Goal: Task Accomplishment & Management: Complete application form

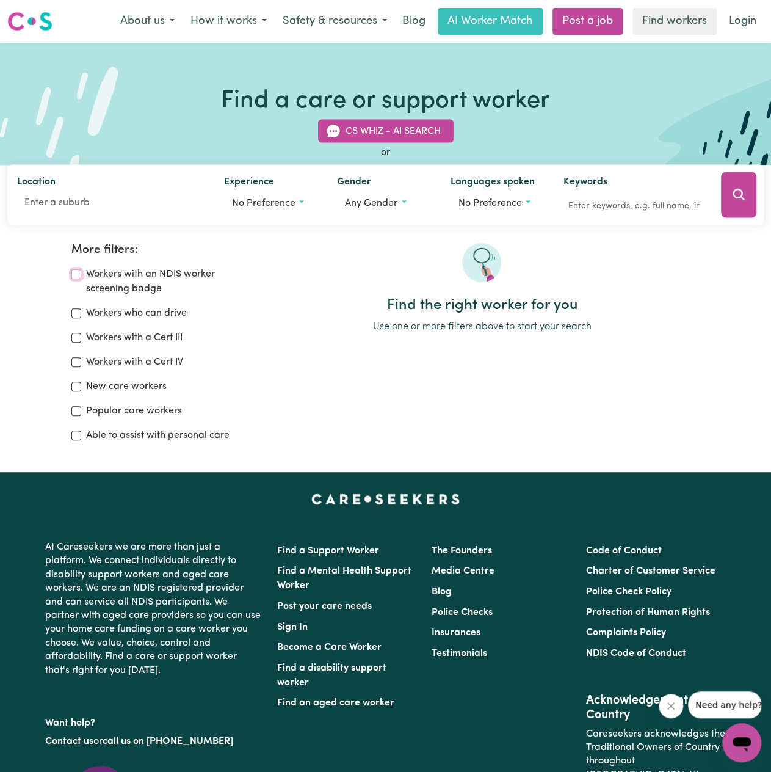
click at [75, 275] on input "Workers with an NDIS worker screening badge" at bounding box center [76, 274] width 10 height 10
checkbox input "true"
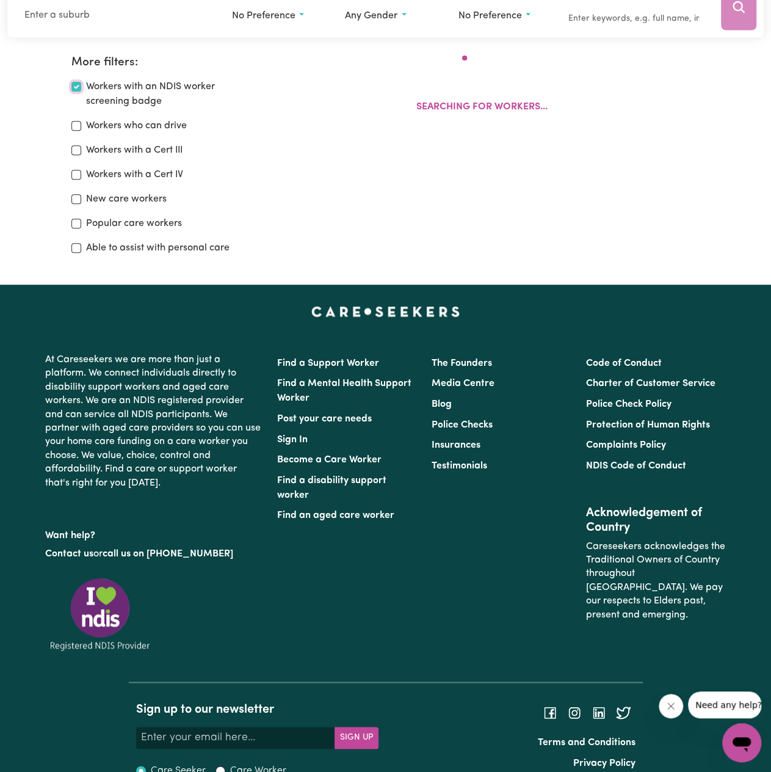
scroll to position [204, 0]
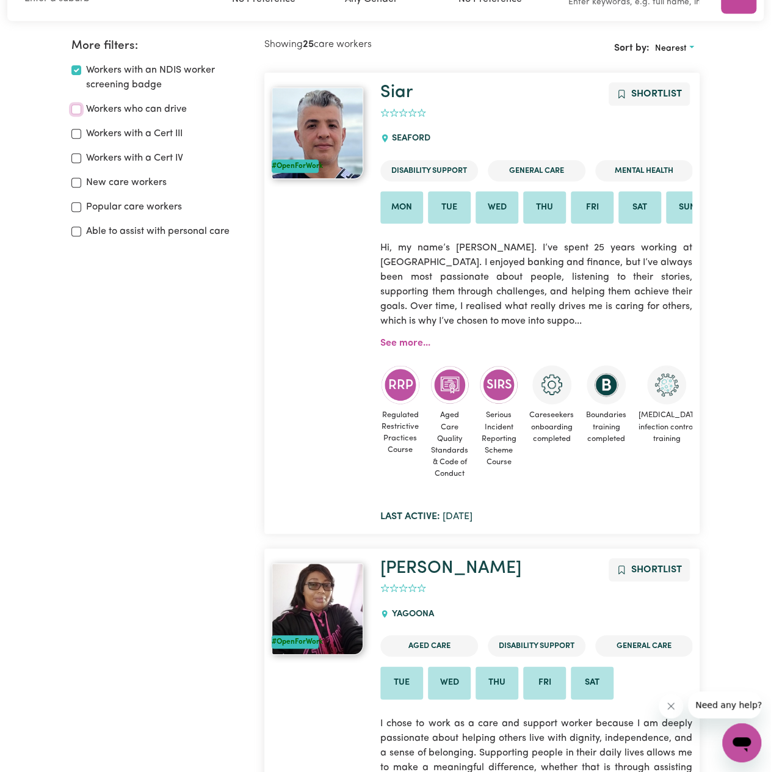
click at [75, 109] on input "Workers who can drive" at bounding box center [76, 109] width 10 height 10
checkbox input "true"
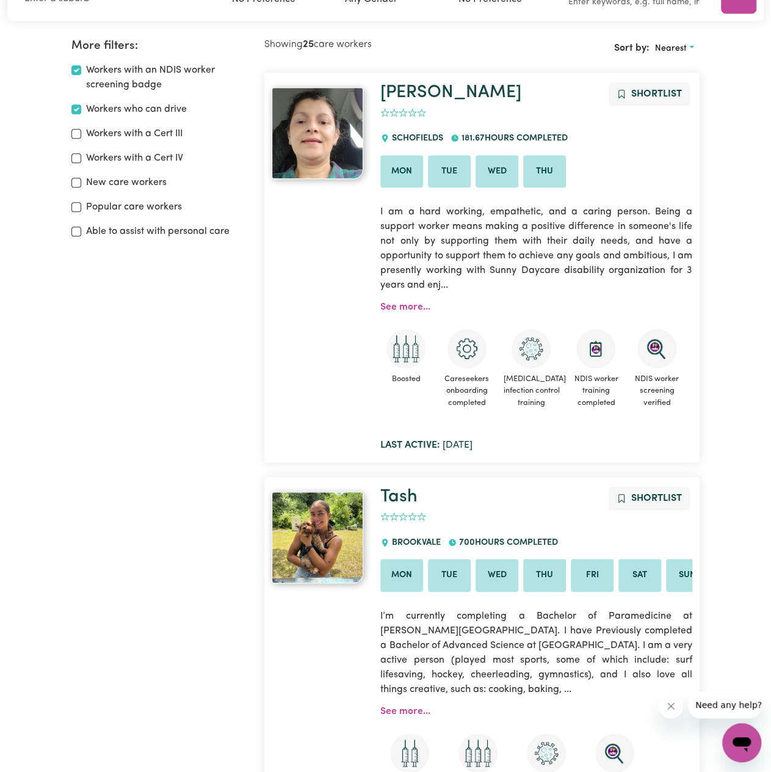
click at [202, 231] on label "Able to assist with personal care" at bounding box center [158, 231] width 144 height 15
click at [81, 231] on input "Able to assist with personal care" at bounding box center [76, 232] width 10 height 10
checkbox input "true"
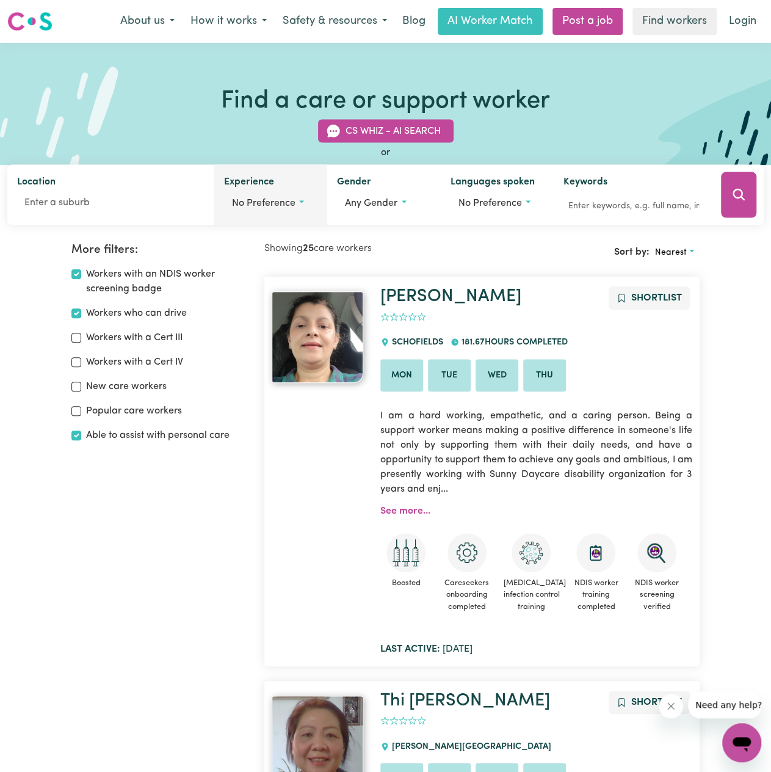
click at [292, 205] on span "No preference" at bounding box center [264, 203] width 64 height 10
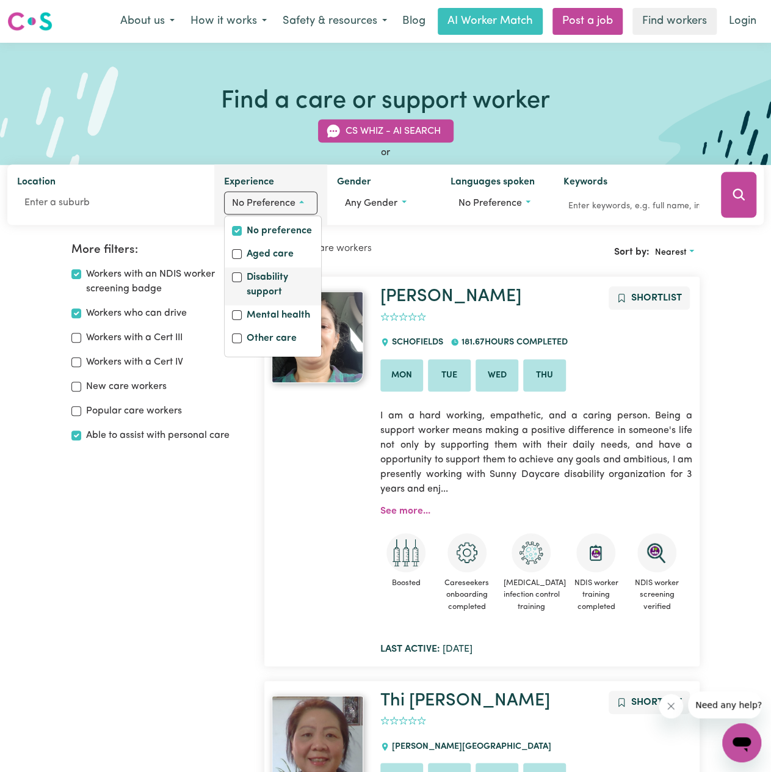
click at [276, 284] on label "Disability support" at bounding box center [280, 286] width 67 height 32
click at [242, 282] on input "Disability support" at bounding box center [237, 277] width 10 height 10
checkbox input "true"
checkbox input "false"
click at [272, 314] on label "Mental health" at bounding box center [275, 316] width 64 height 17
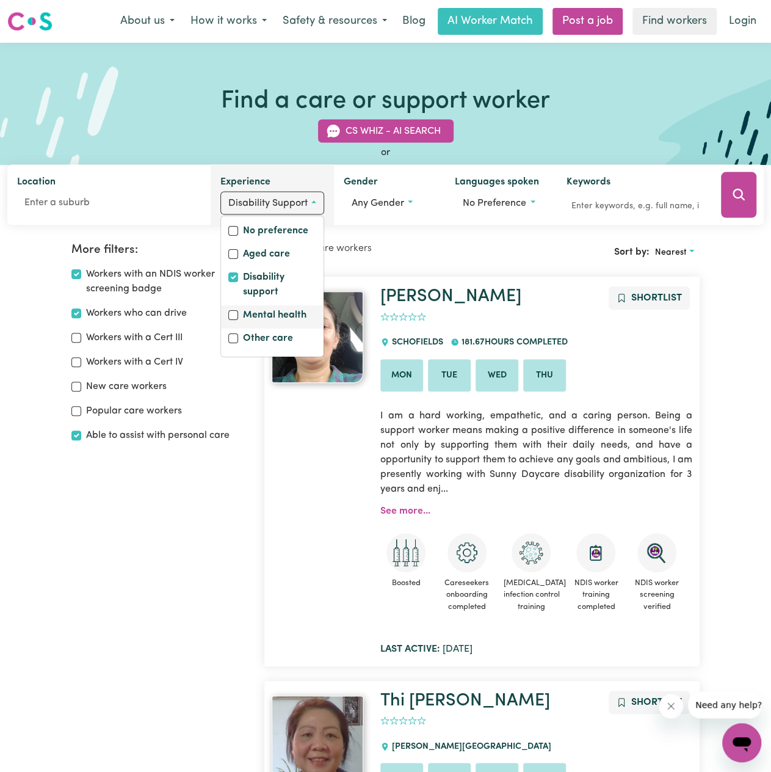
click at [238, 314] on input "Mental health" at bounding box center [233, 315] width 10 height 10
checkbox input "true"
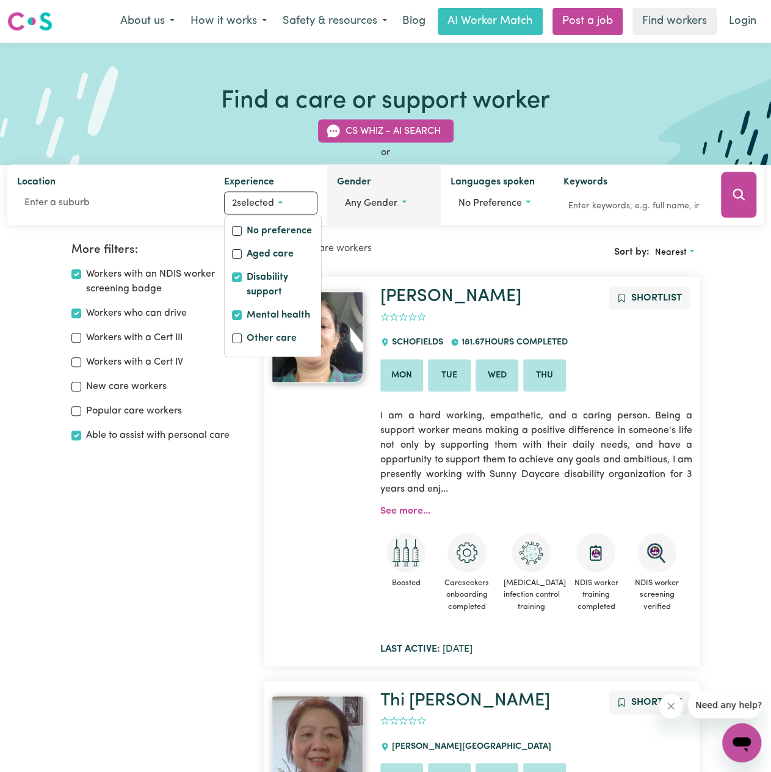
click at [373, 198] on span "Any gender" at bounding box center [371, 203] width 53 height 10
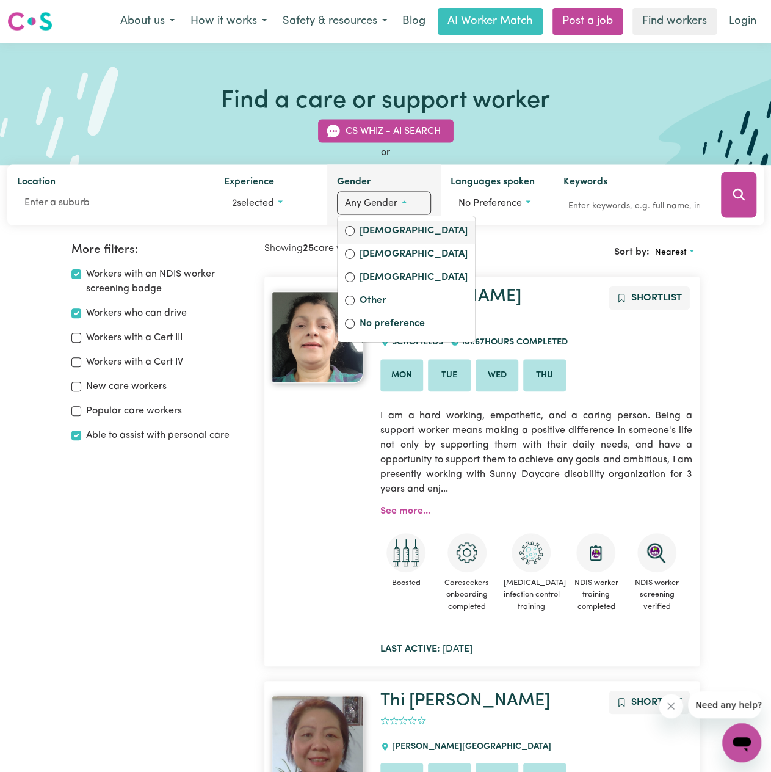
click at [366, 225] on label "[DEMOGRAPHIC_DATA]" at bounding box center [414, 232] width 108 height 17
click at [355, 226] on input "[DEMOGRAPHIC_DATA]" at bounding box center [350, 231] width 10 height 10
radio input "true"
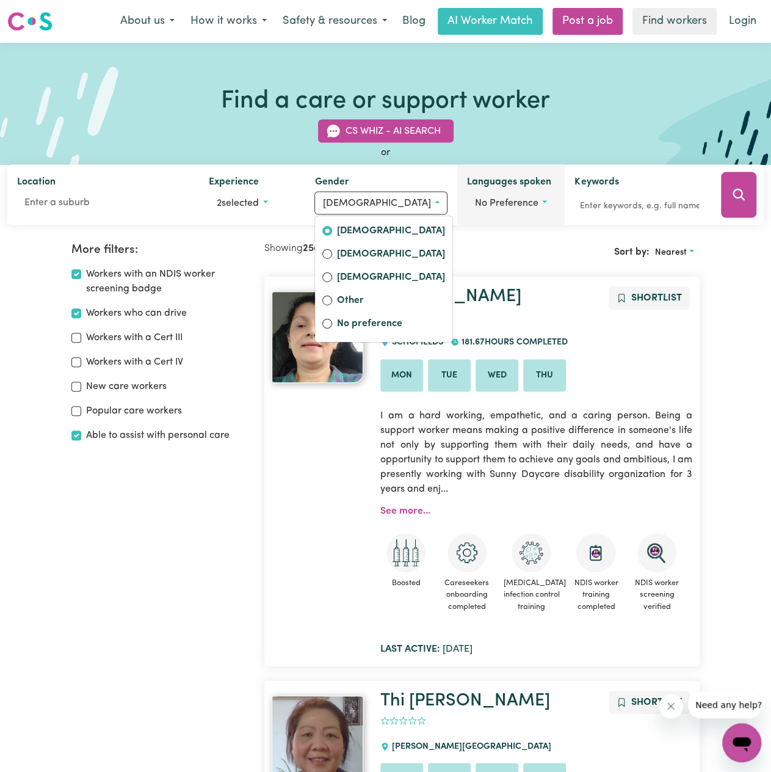
click at [493, 198] on span "No preference" at bounding box center [507, 203] width 64 height 10
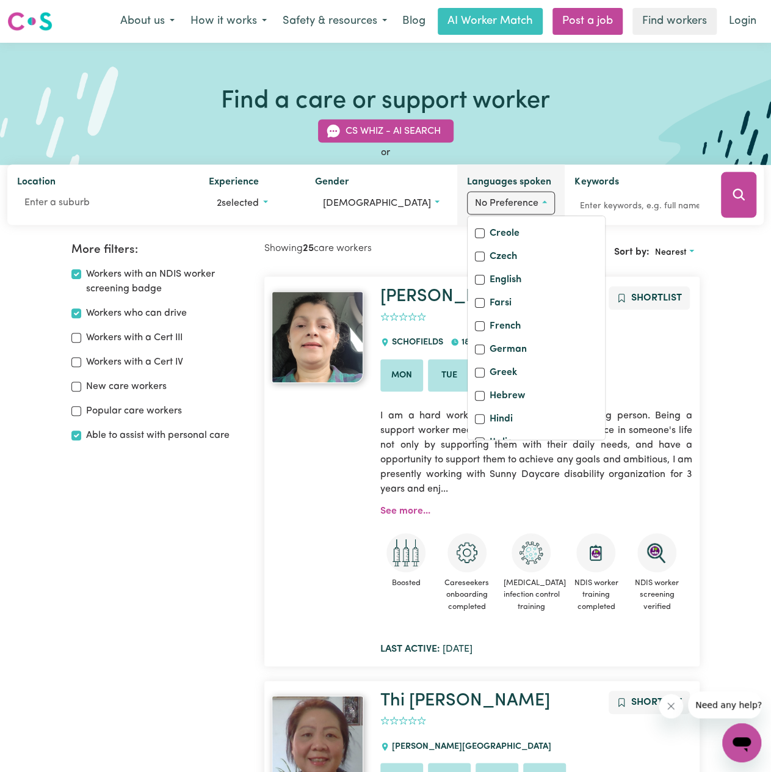
scroll to position [183, 0]
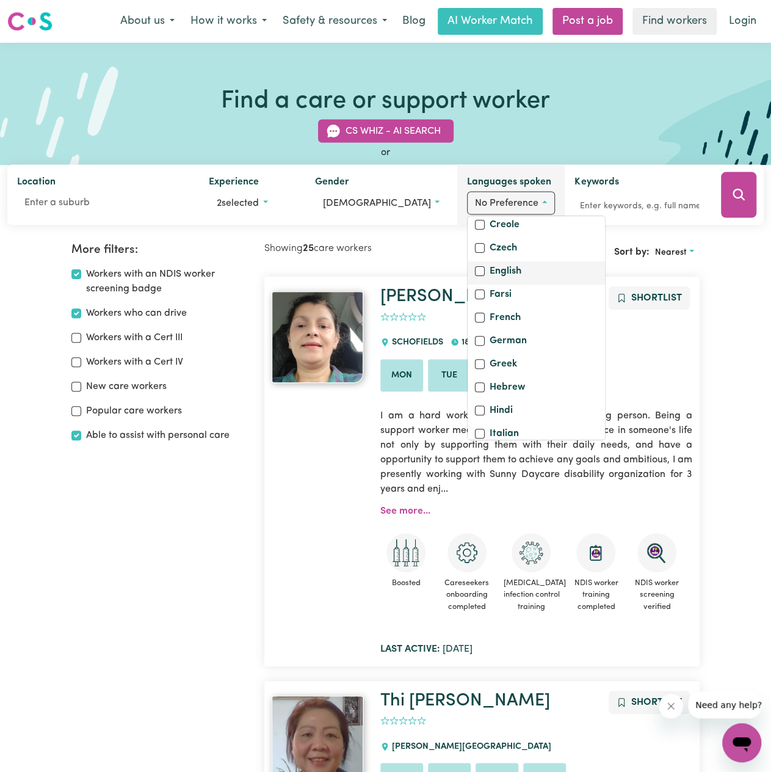
click at [496, 281] on label "English" at bounding box center [506, 272] width 32 height 17
click at [485, 276] on input "English" at bounding box center [480, 271] width 10 height 10
checkbox input "true"
checkbox input "false"
click at [611, 336] on div "Michelle Shortlist 0 SCHOFIELDS 181.67 hours completed Mon Tue Wed Thu I am a h…" at bounding box center [536, 471] width 327 height 370
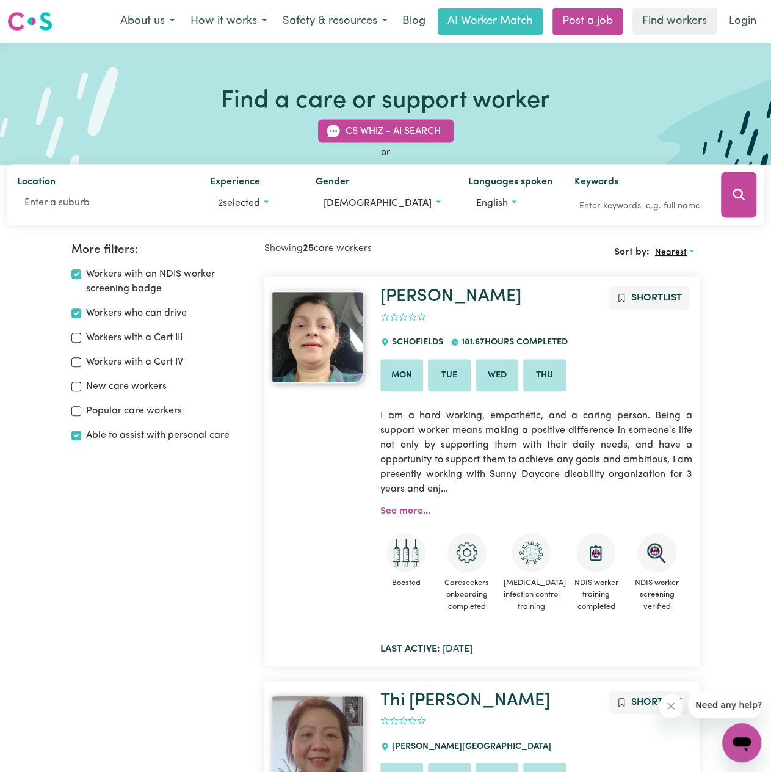
click at [669, 245] on button "Nearest" at bounding box center [675, 252] width 50 height 19
click at [537, 245] on div "Sort by: Nearest Nearest Last active Most popular Newest" at bounding box center [590, 252] width 217 height 19
click at [45, 198] on input "Location" at bounding box center [103, 203] width 173 height 22
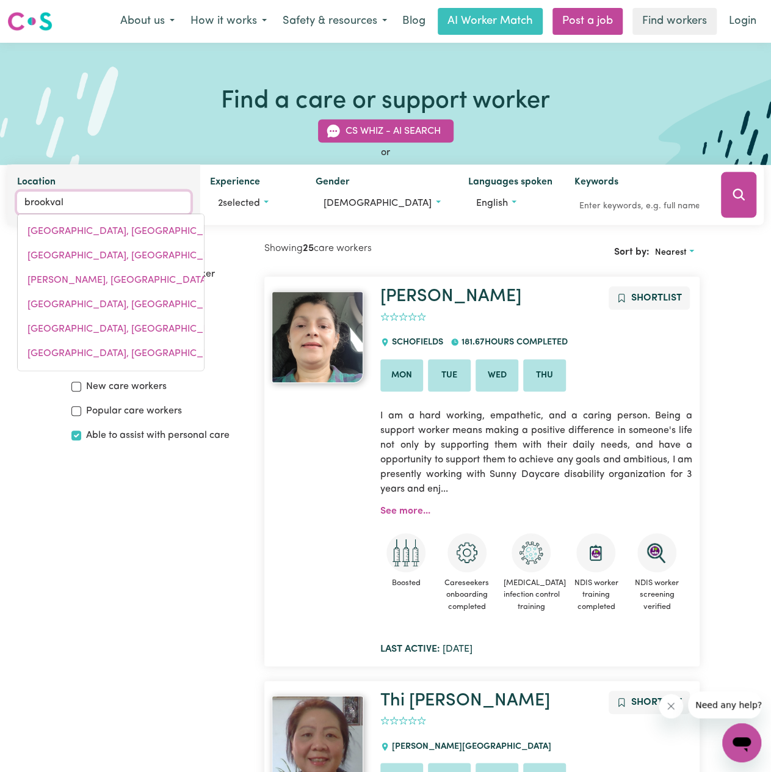
type input "brookvale"
type input "[GEOGRAPHIC_DATA], [GEOGRAPHIC_DATA], 2100"
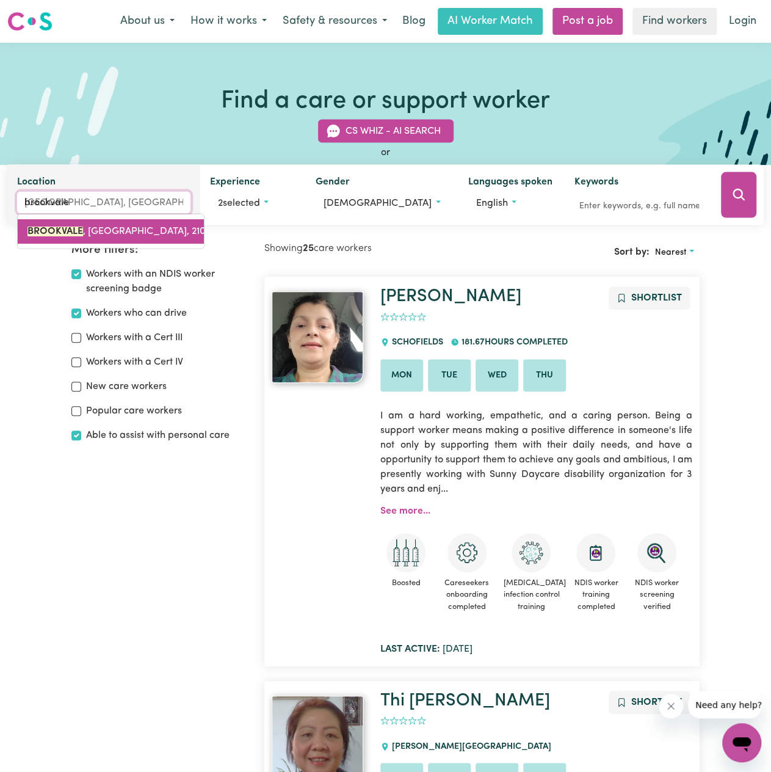
click at [61, 229] on mark "BROOKVALE" at bounding box center [55, 232] width 56 height 10
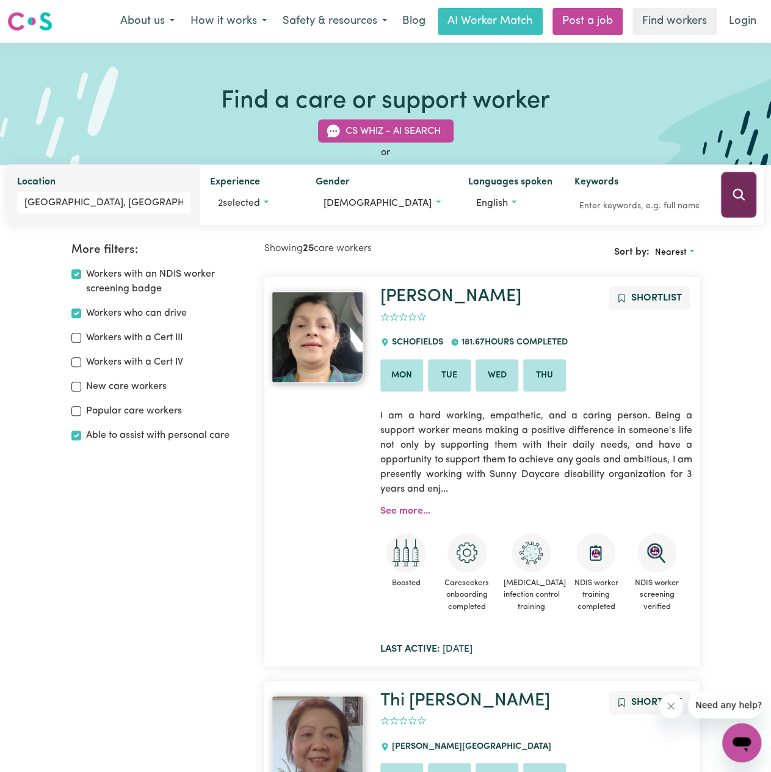
click at [736, 186] on button "Search" at bounding box center [738, 195] width 35 height 46
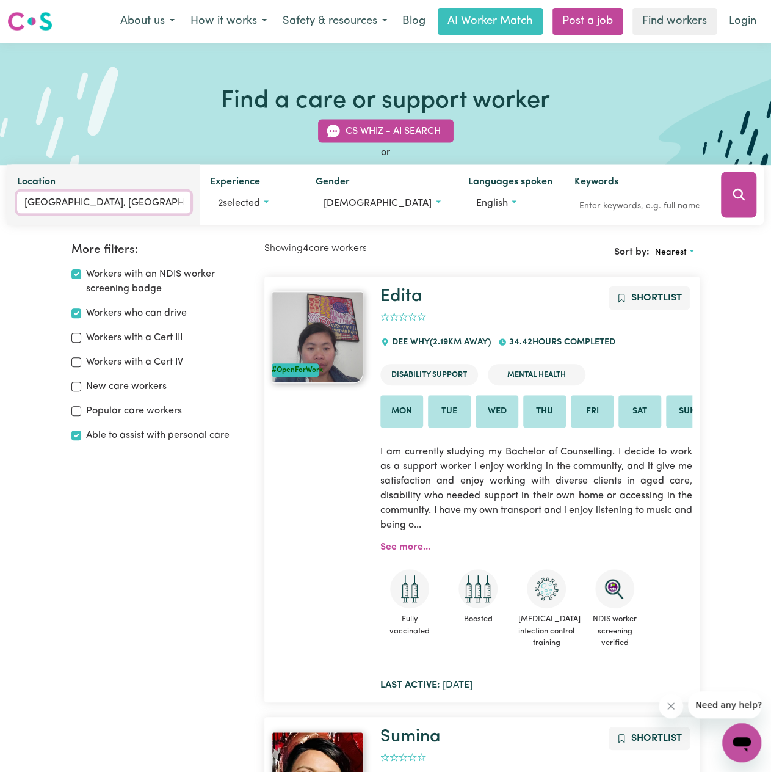
type input "[GEOGRAPHIC_DATA], [GEOGRAPHIC_DATA], 2100"
click at [159, 200] on input "[GEOGRAPHIC_DATA], [GEOGRAPHIC_DATA]" at bounding box center [103, 203] width 173 height 22
drag, startPoint x: 191, startPoint y: 203, endPoint x: -1, endPoint y: 200, distance: 191.8
click at [75, 272] on input "Workers with an NDIS worker screening badge" at bounding box center [76, 274] width 10 height 10
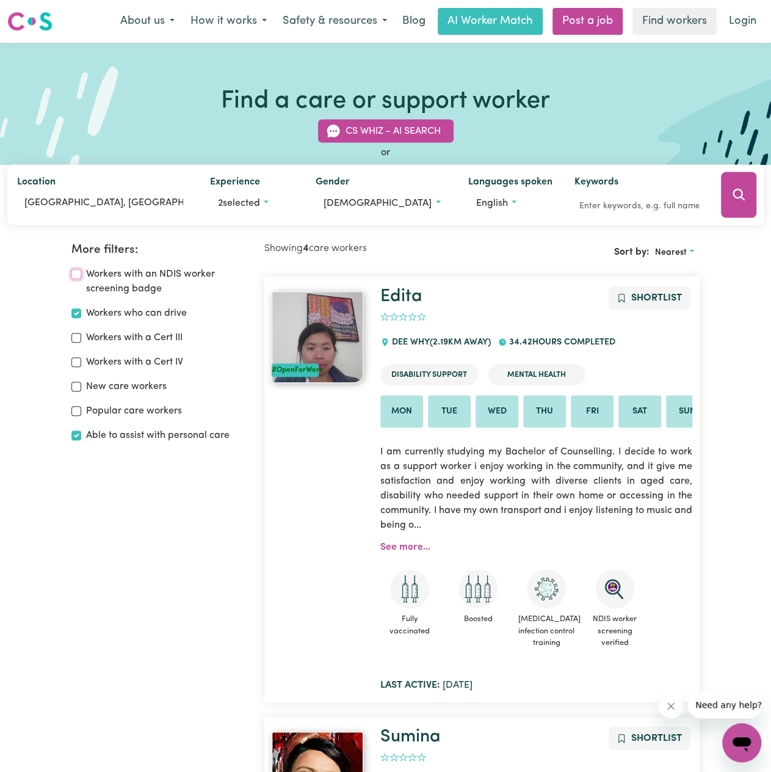
checkbox input "false"
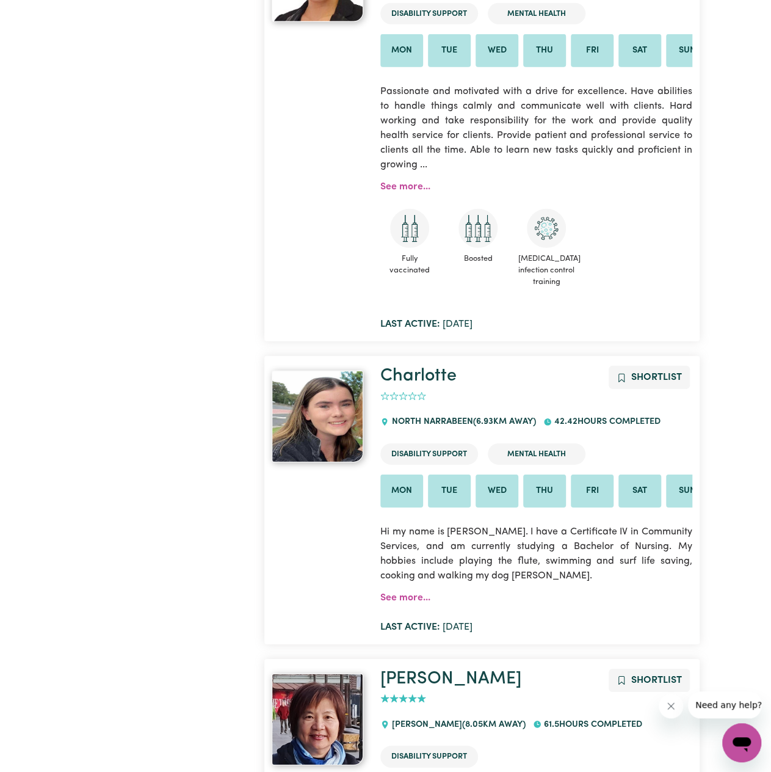
scroll to position [1771, 0]
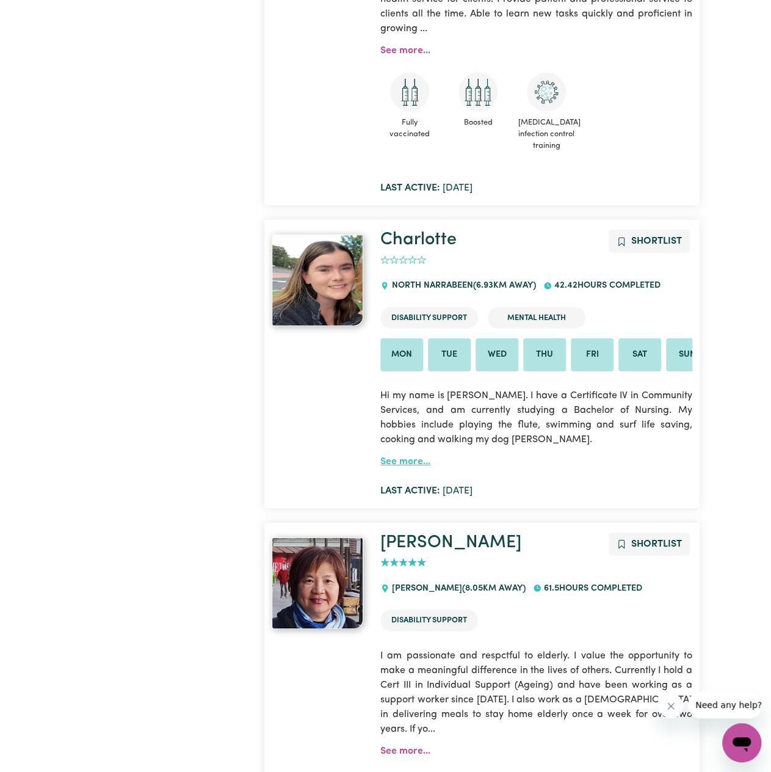
click at [420, 467] on link "See more..." at bounding box center [405, 462] width 50 height 10
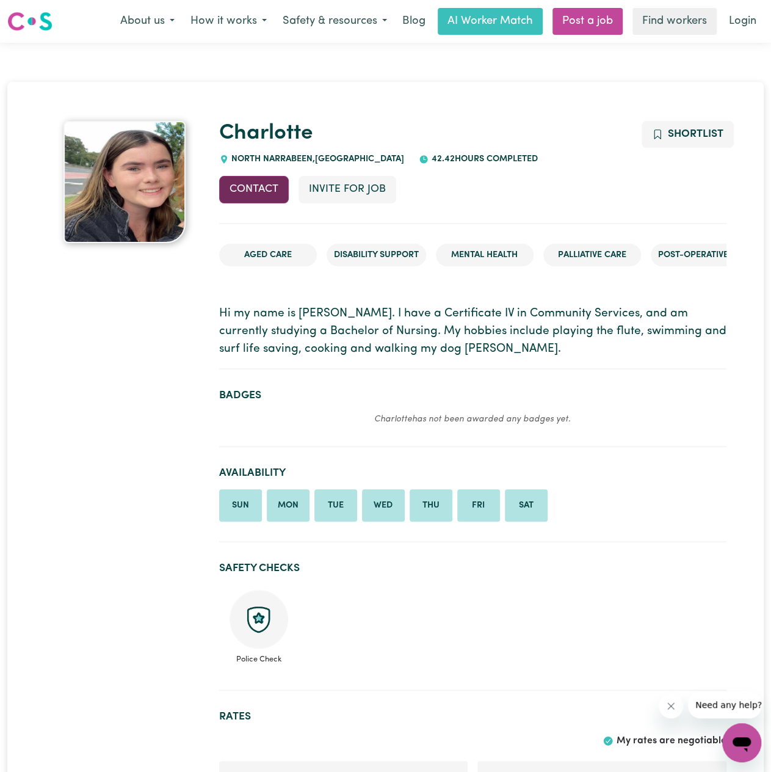
click at [253, 192] on button "Contact" at bounding box center [254, 189] width 70 height 27
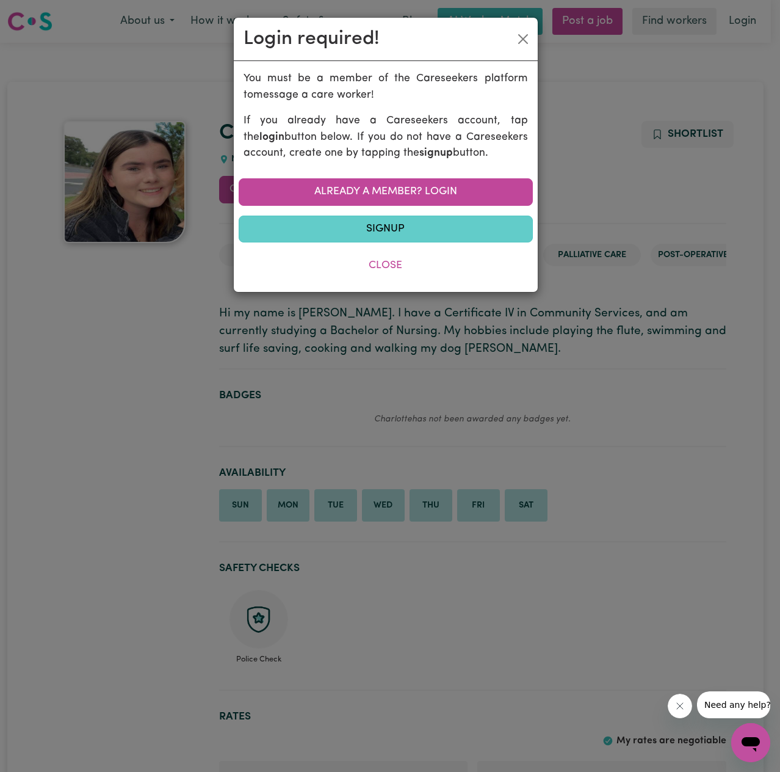
click at [403, 224] on link "Signup" at bounding box center [386, 229] width 294 height 27
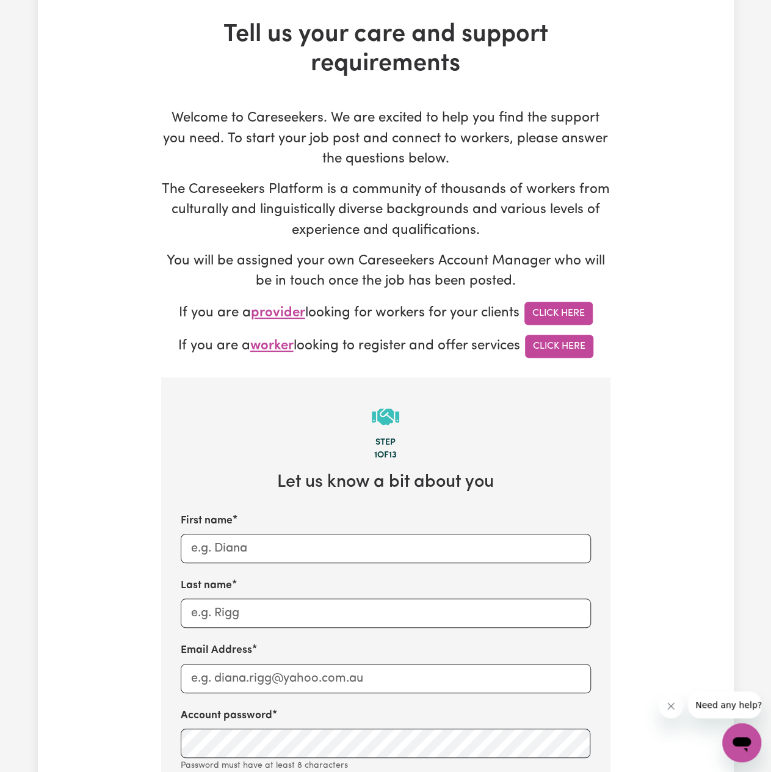
scroll to position [122, 0]
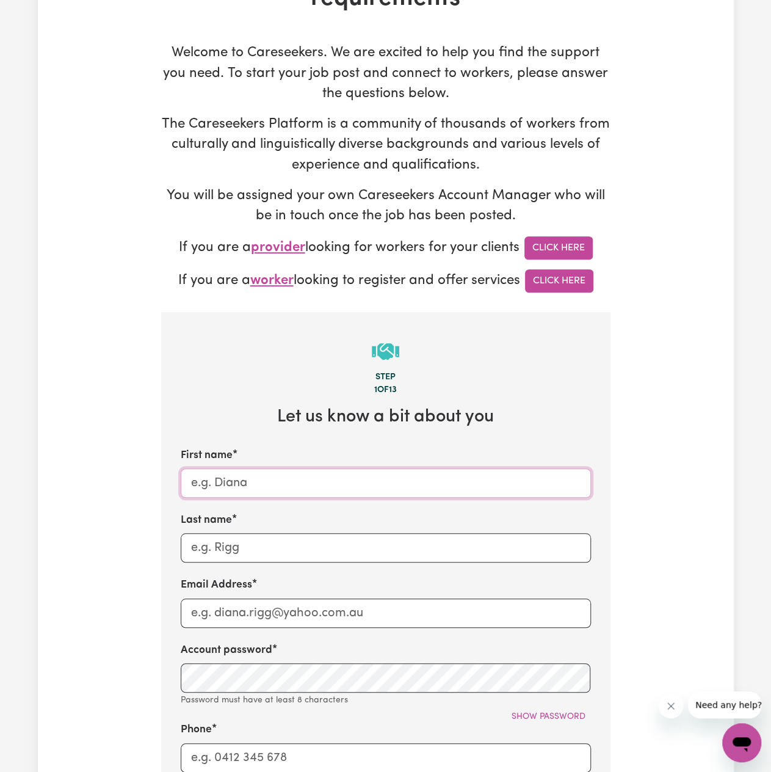
click at [327, 485] on input "First name" at bounding box center [386, 482] width 410 height 29
type input "Tarek"
type input "Obeid"
type input "0426815200"
type input "Greenacre"
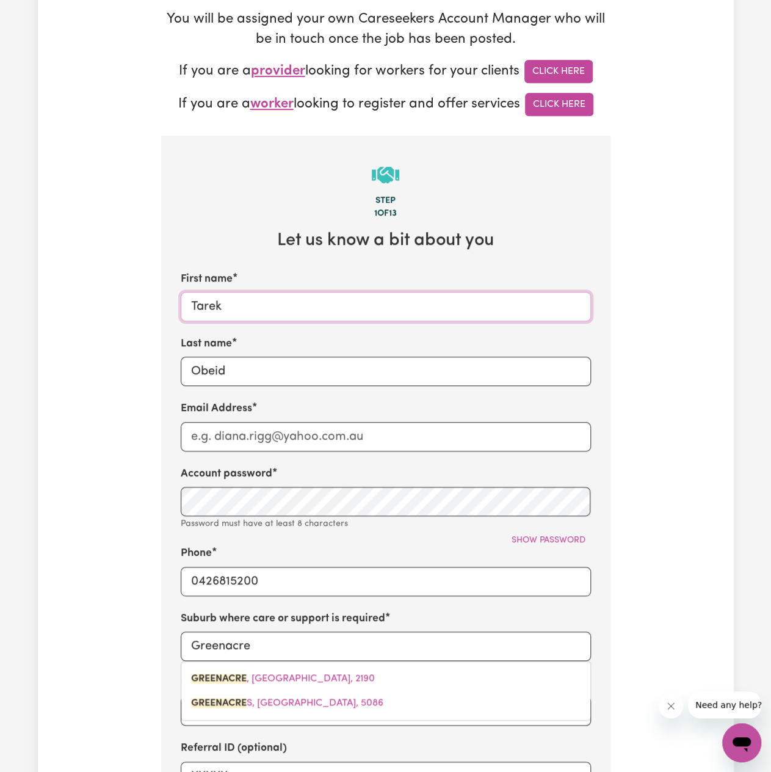
scroll to position [305, 0]
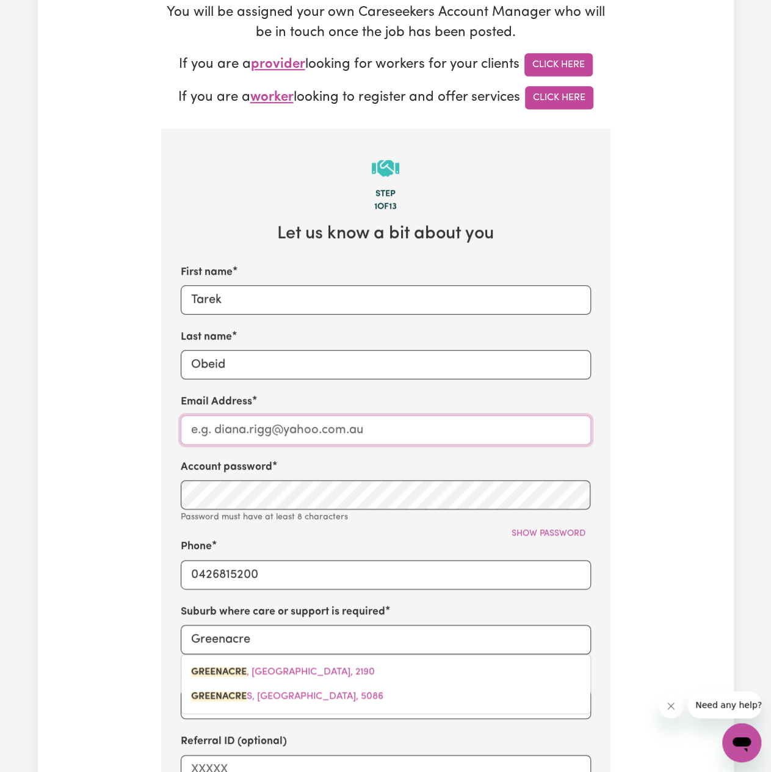
click at [286, 441] on input "Email Address" at bounding box center [386, 429] width 410 height 29
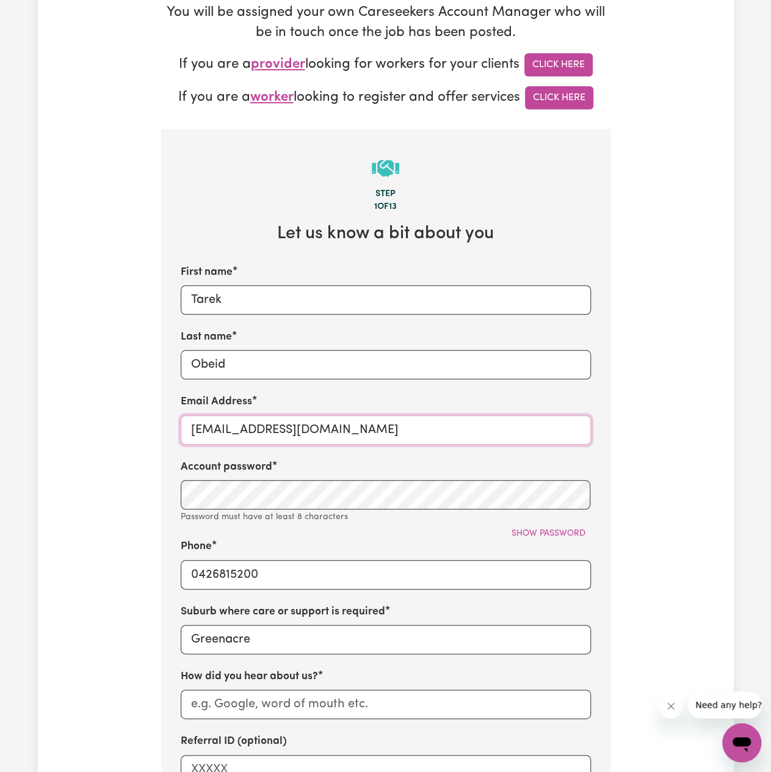
type input "info@vitalitycareservices.com.au"
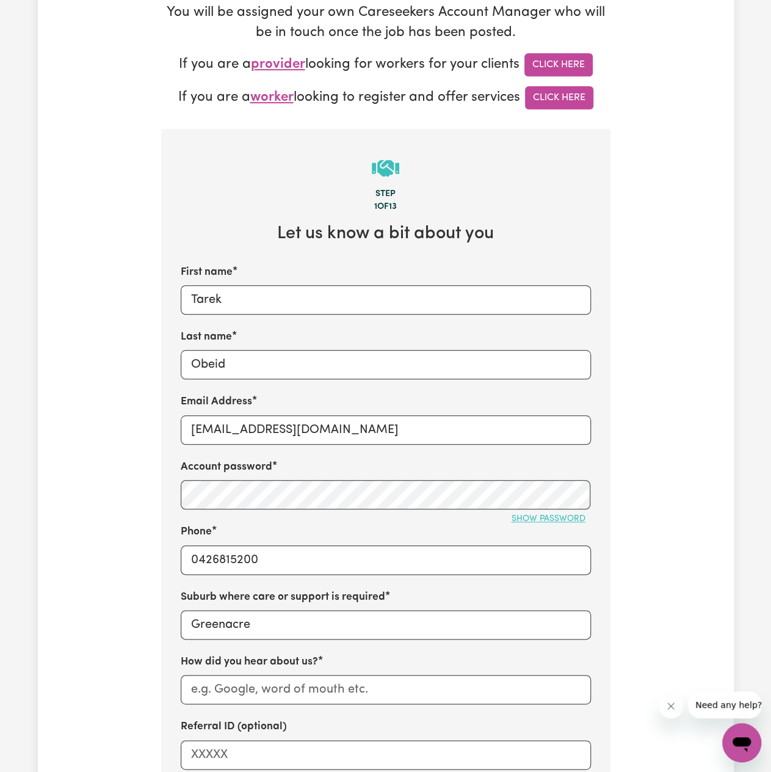
click at [556, 522] on span "Show password" at bounding box center [549, 518] width 74 height 9
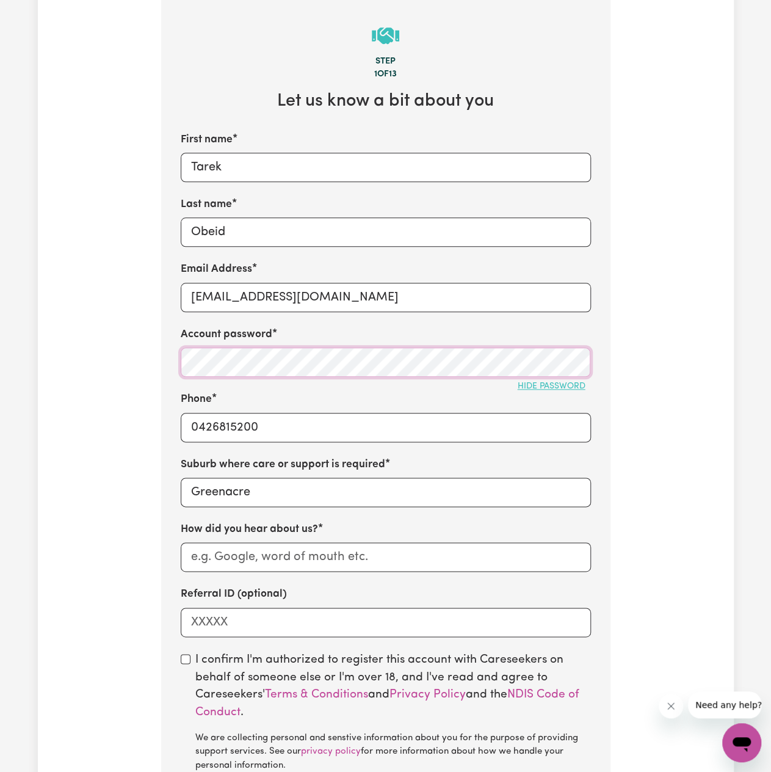
scroll to position [489, 0]
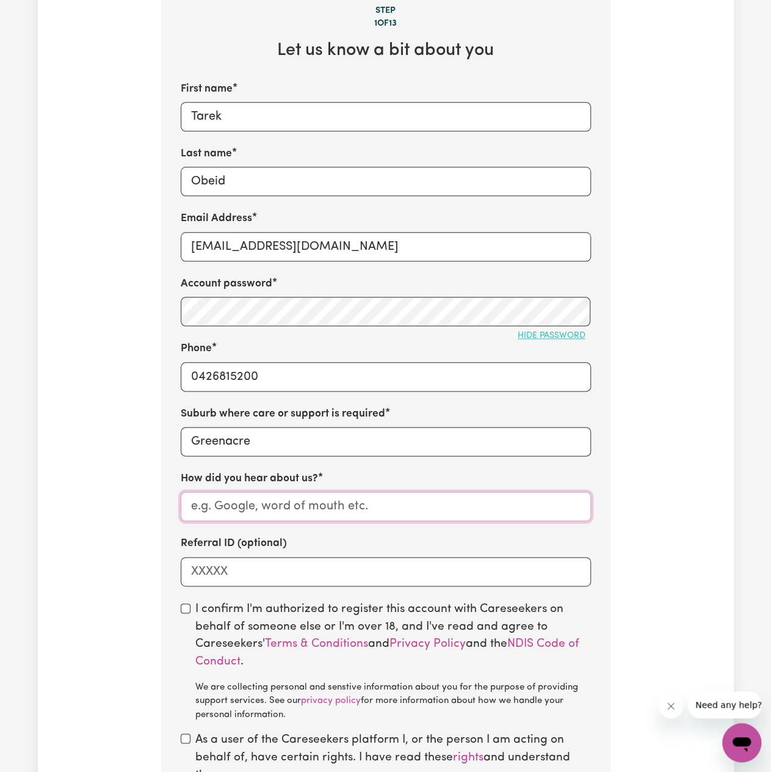
click at [316, 504] on input "How did you hear about us?" at bounding box center [386, 506] width 410 height 29
type input "g"
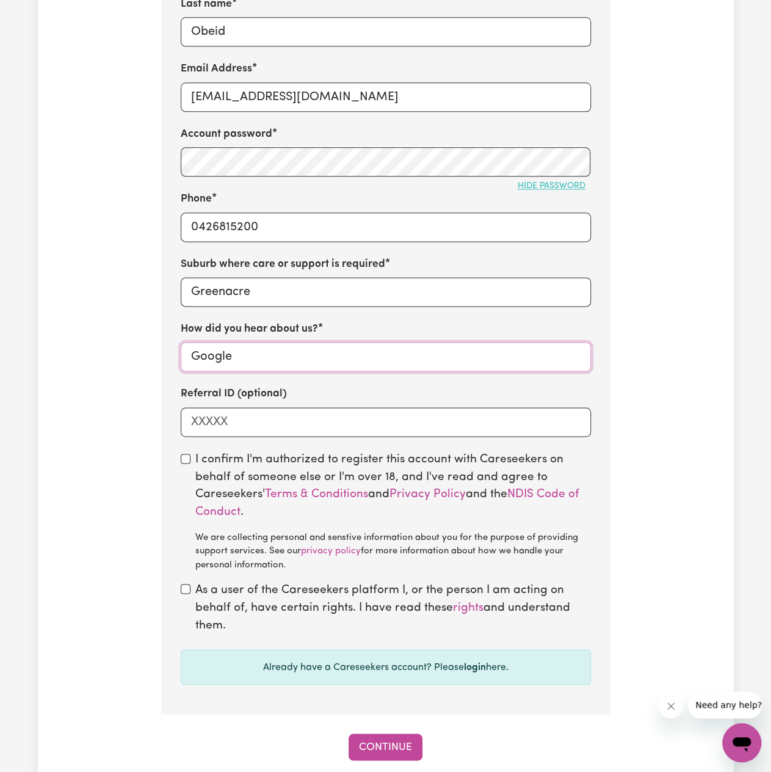
scroll to position [733, 0]
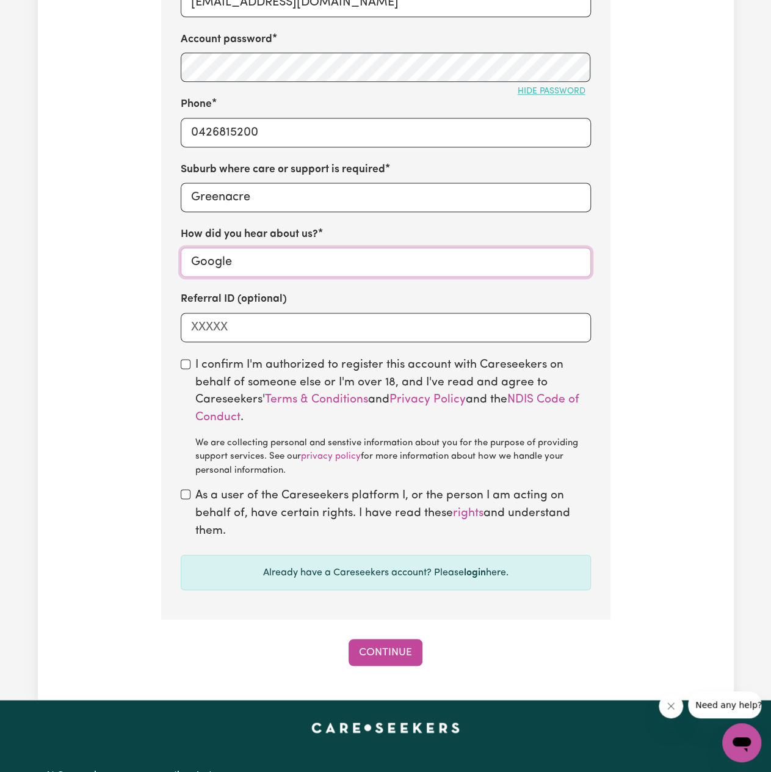
type input "Google"
click at [188, 360] on input "checkbox" at bounding box center [186, 364] width 10 height 10
checkbox input "true"
click at [184, 495] on input "checkbox" at bounding box center [186, 494] width 10 height 10
checkbox input "true"
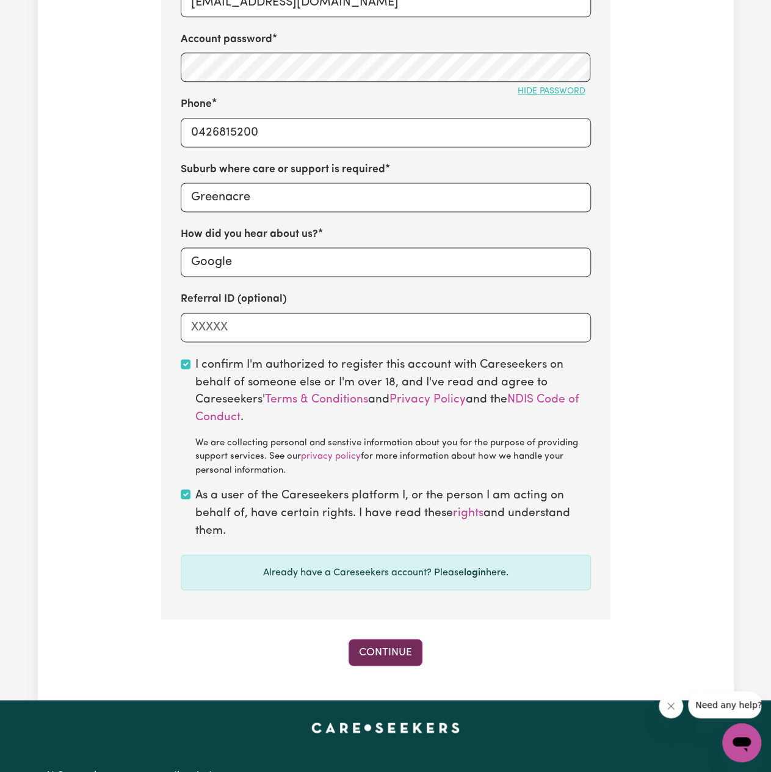
click at [376, 648] on button "Continue" at bounding box center [386, 652] width 74 height 27
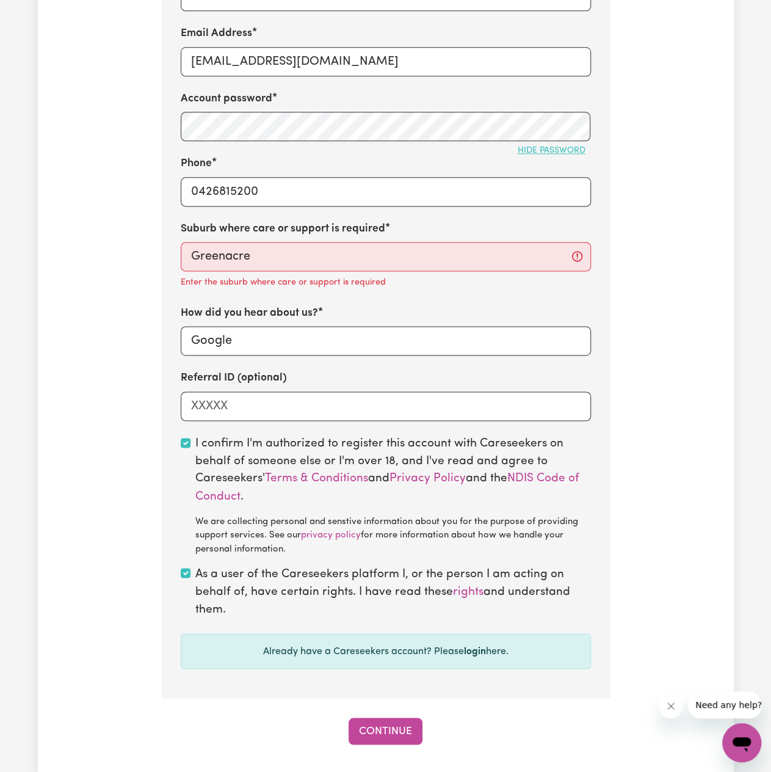
scroll to position [672, 0]
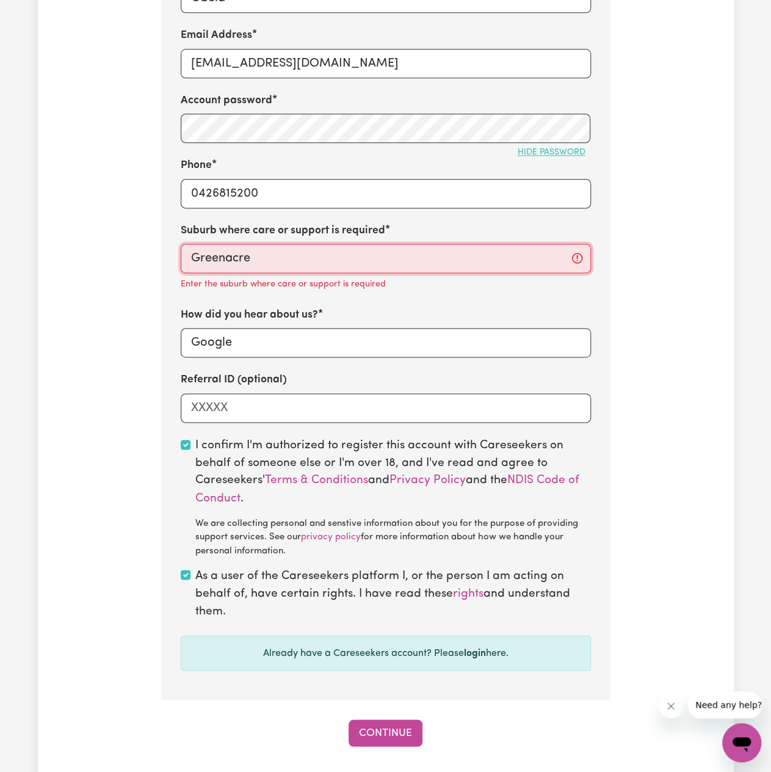
type input "Greenacre, New South Wales, 2190"
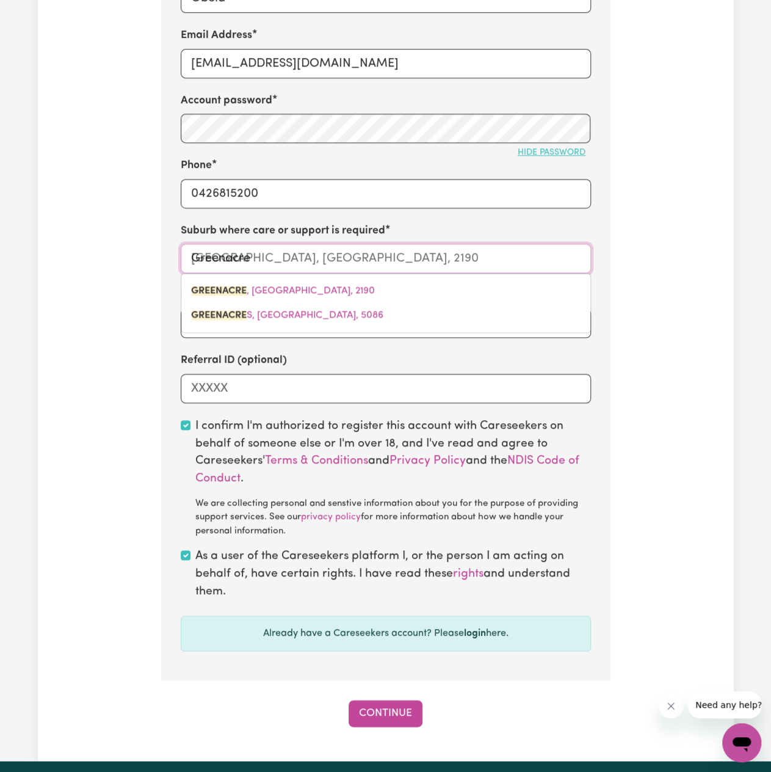
click at [275, 260] on input "Greenacre" at bounding box center [386, 258] width 410 height 29
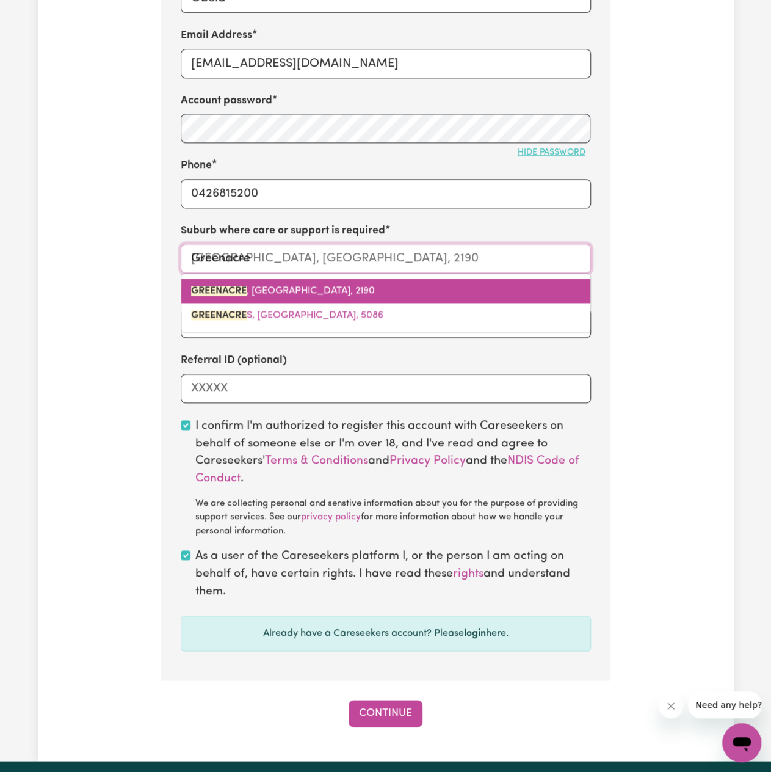
click at [209, 296] on mark "GREENACRE" at bounding box center [219, 291] width 56 height 10
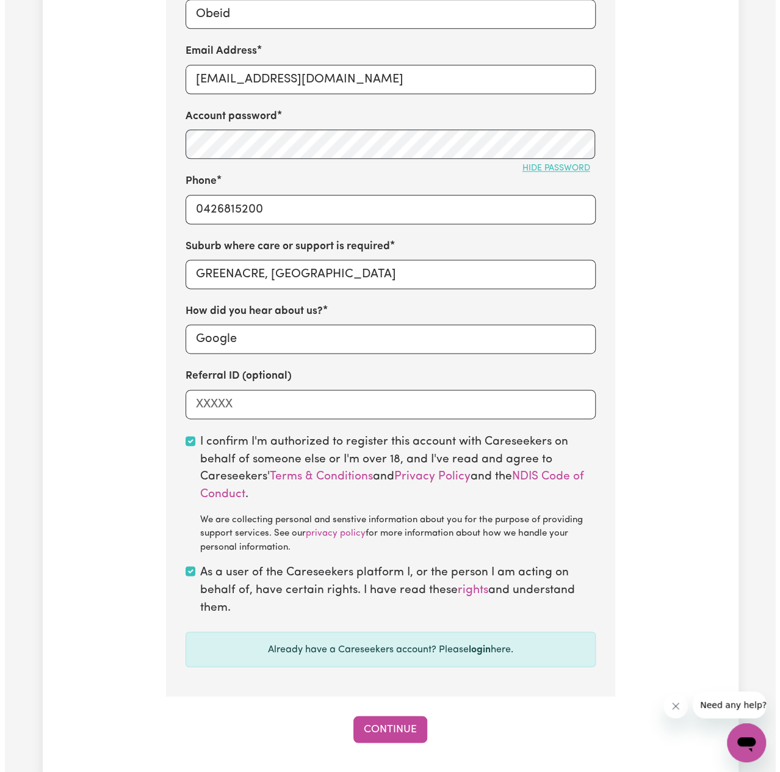
scroll to position [733, 0]
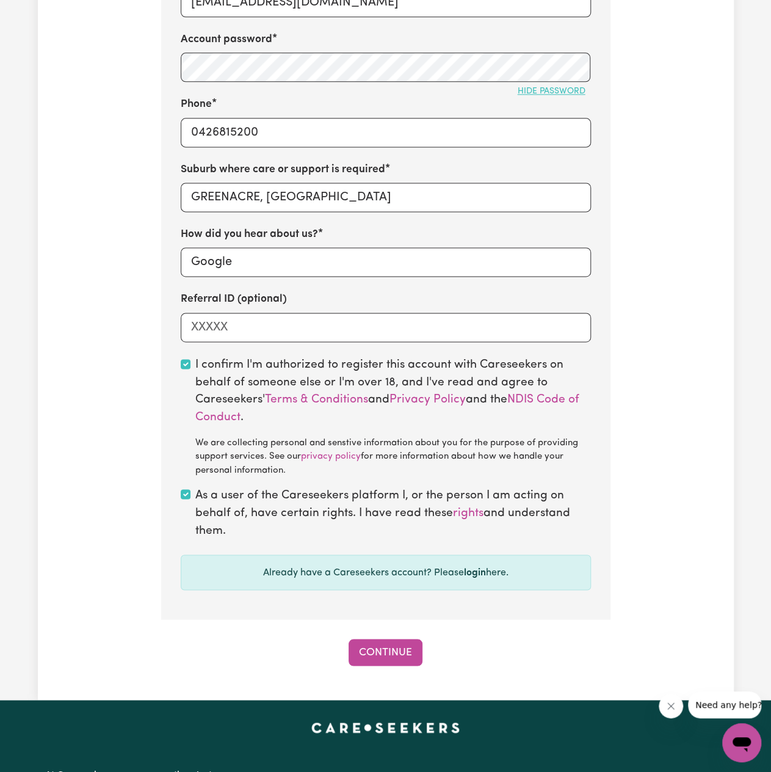
click at [396, 652] on button "Continue" at bounding box center [386, 652] width 74 height 27
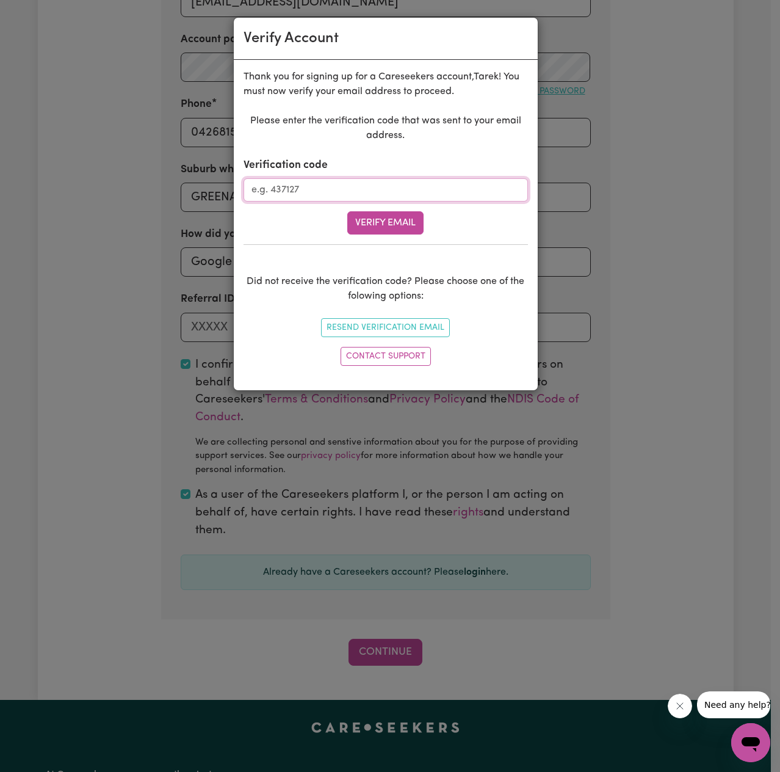
click at [376, 190] on input "Verification code" at bounding box center [386, 189] width 285 height 23
paste input "422003"
type input "422003"
click at [378, 225] on button "Verify Email" at bounding box center [385, 222] width 76 height 23
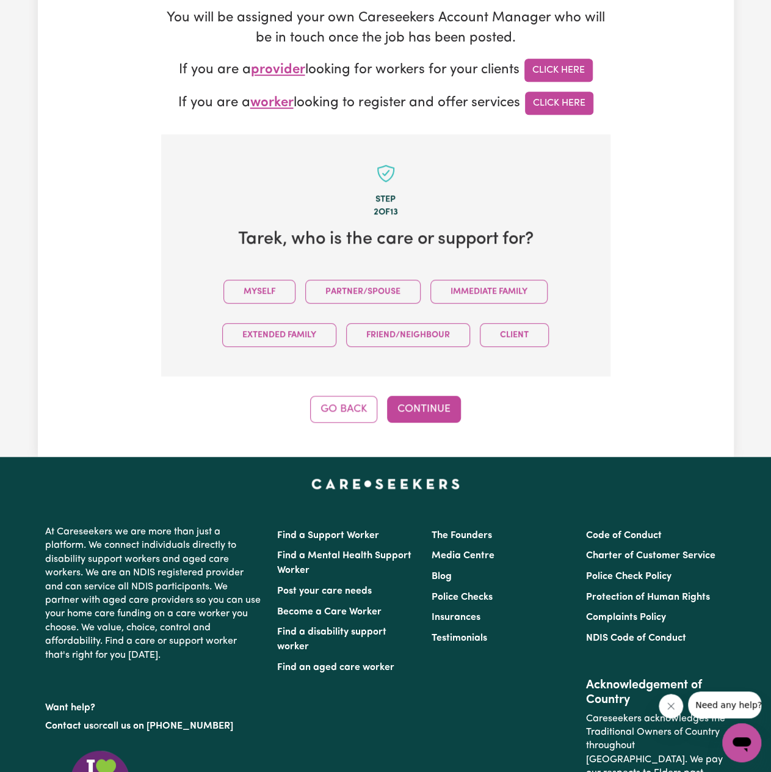
scroll to position [189, 0]
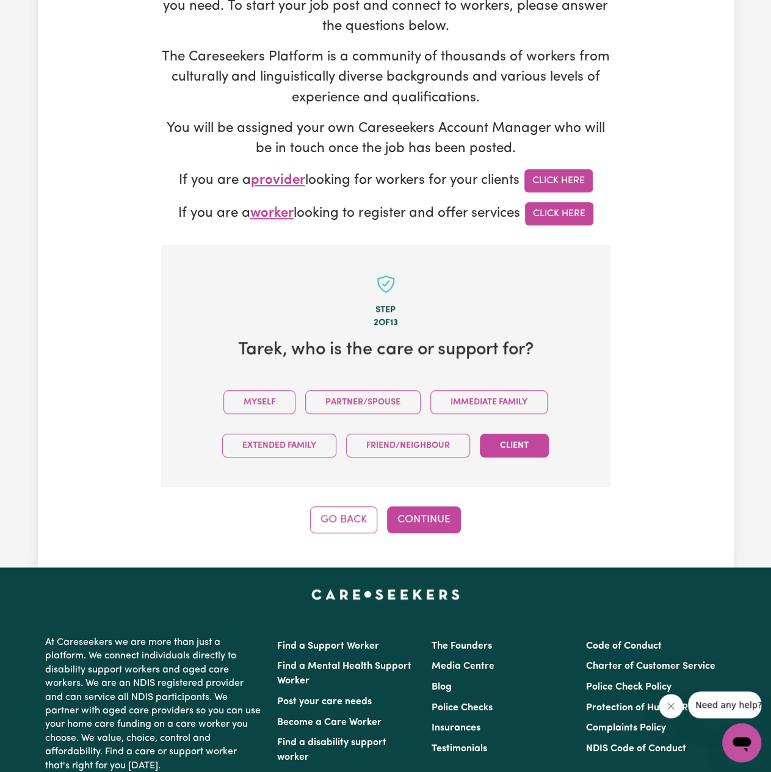
click at [519, 440] on button "Client" at bounding box center [514, 446] width 69 height 24
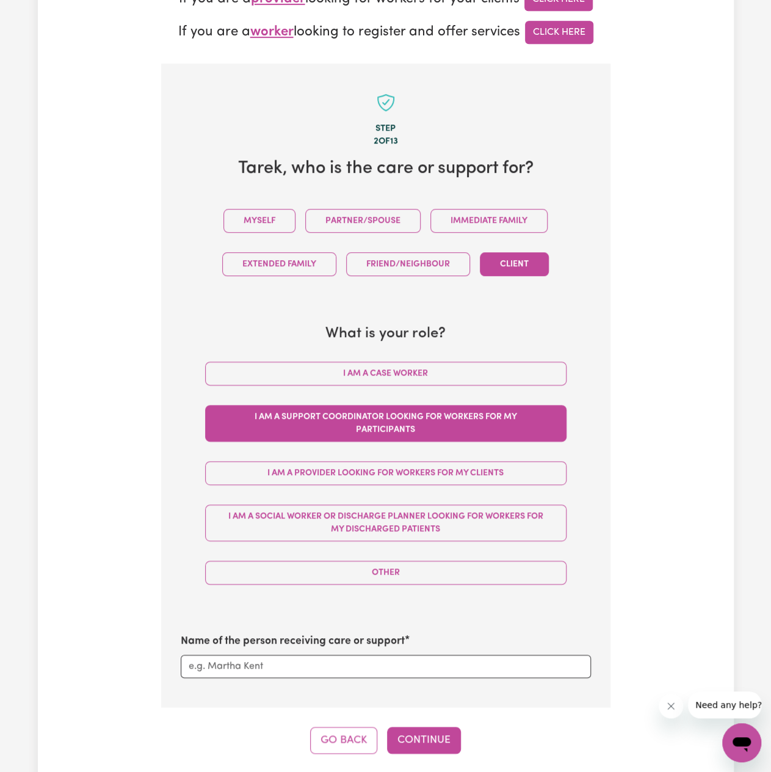
scroll to position [373, 0]
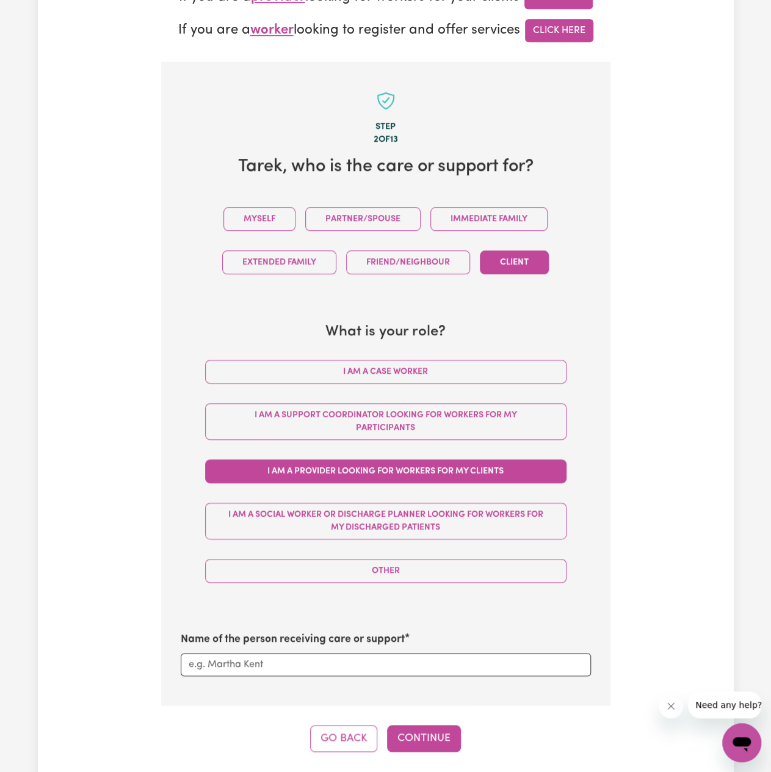
click at [412, 474] on button "I am a Provider looking for workers for my clients" at bounding box center [386, 471] width 362 height 24
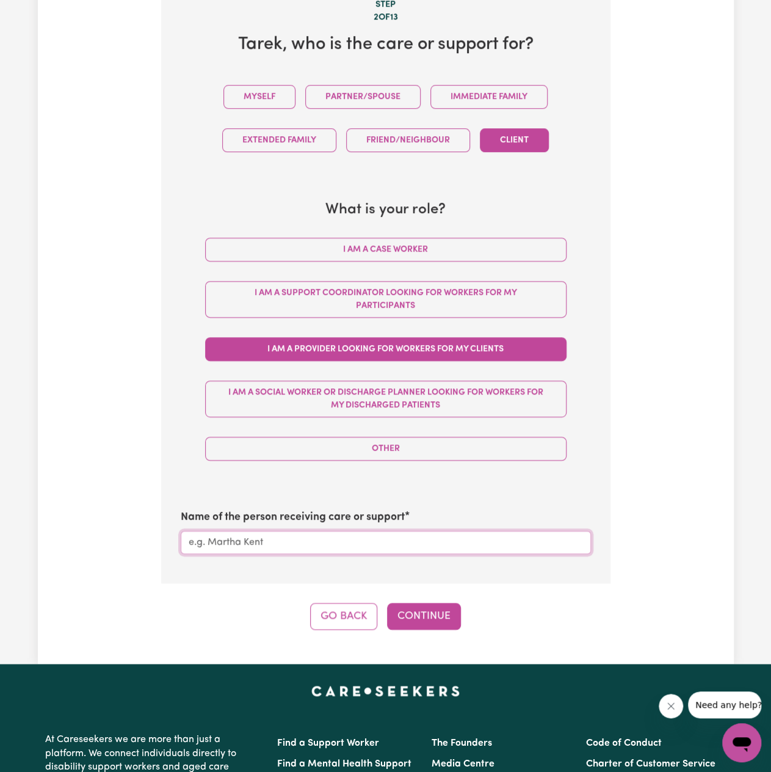
click at [353, 534] on input "Name of the person receiving care or support" at bounding box center [386, 542] width 410 height 23
type input "[PERSON_NAME]"
click at [413, 630] on div "Tell us your care and support requirements Welcome to Careseekers. We are excit…" at bounding box center [386, 106] width 696 height 1116
click at [417, 620] on button "Continue" at bounding box center [424, 616] width 74 height 27
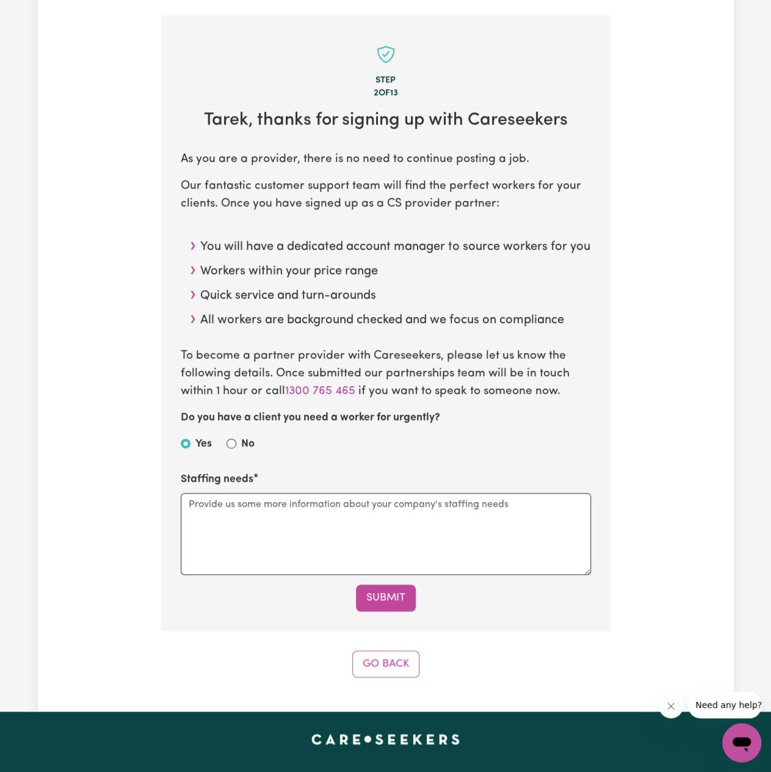
scroll to position [434, 0]
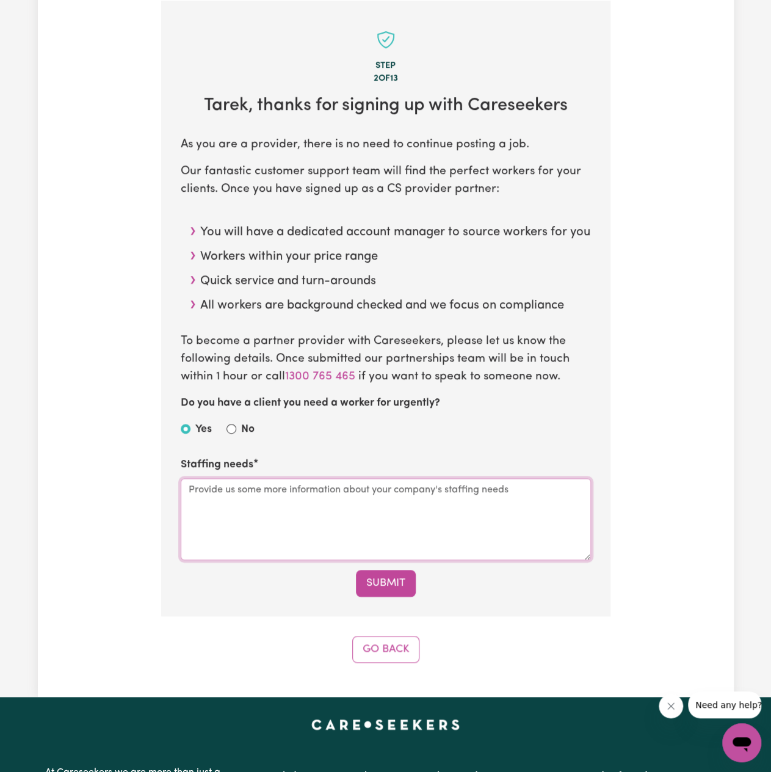
click at [307, 509] on textarea "Staffing needs" at bounding box center [386, 519] width 410 height 82
type textarea "Staffing needs will always be different depending on the client need care"
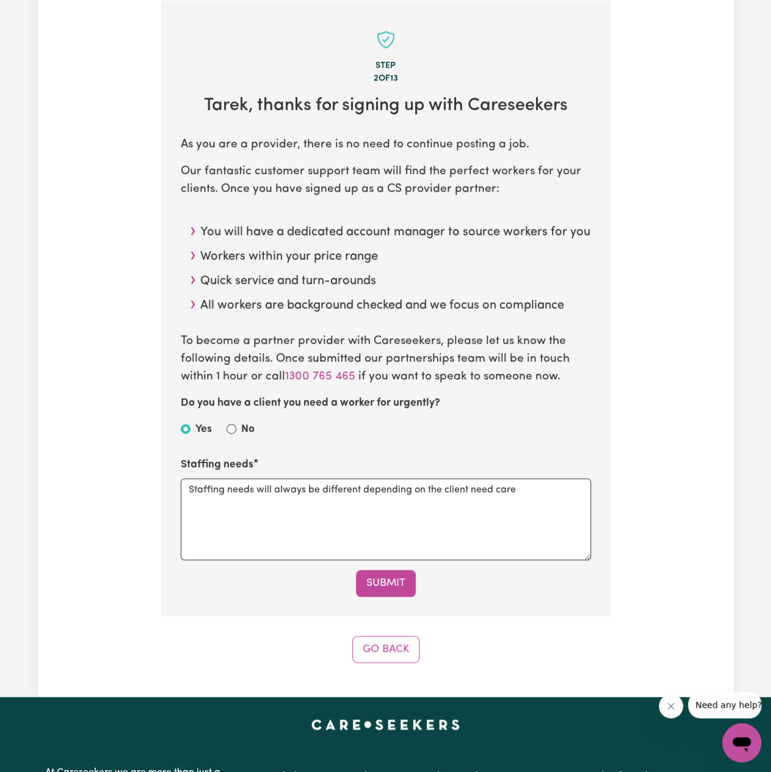
click at [407, 588] on button "Submit" at bounding box center [386, 583] width 60 height 27
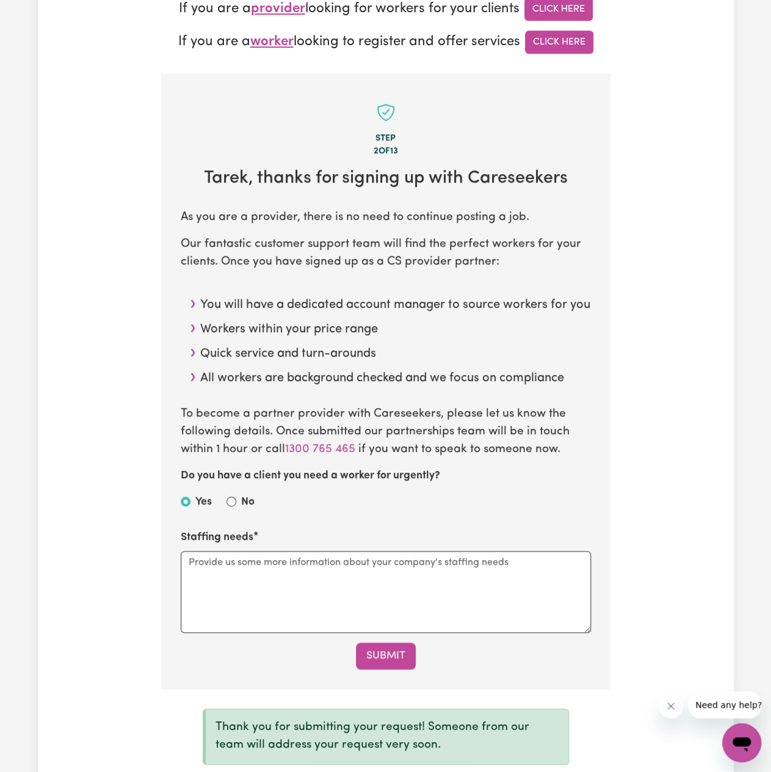
scroll to position [373, 0]
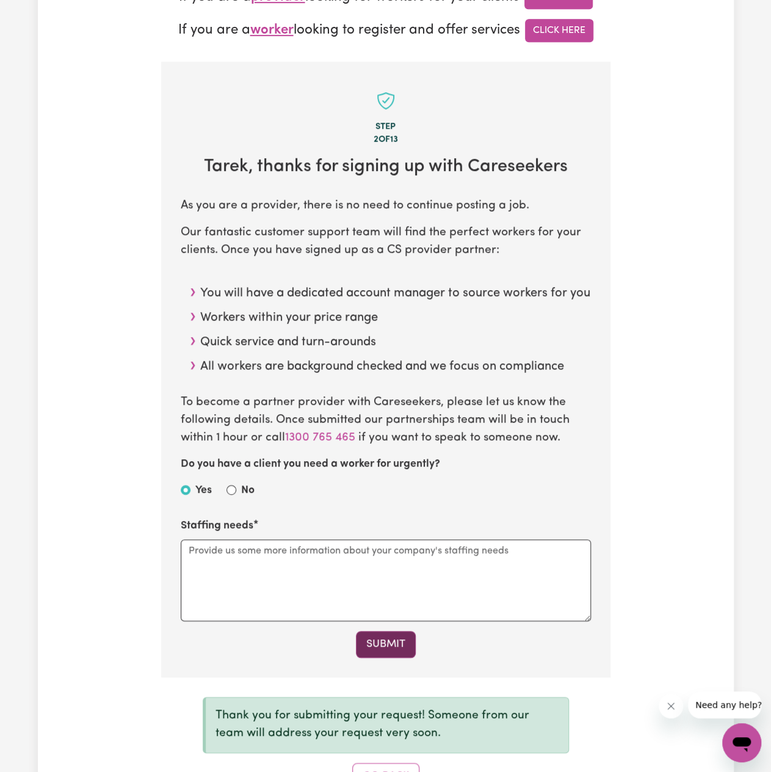
click at [374, 658] on button "Submit" at bounding box center [386, 644] width 60 height 27
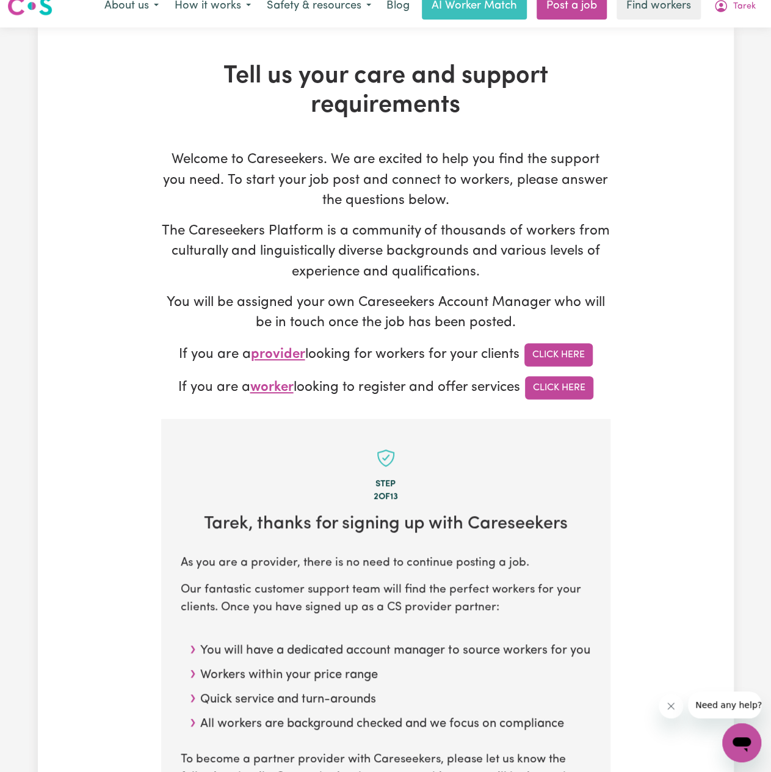
scroll to position [0, 0]
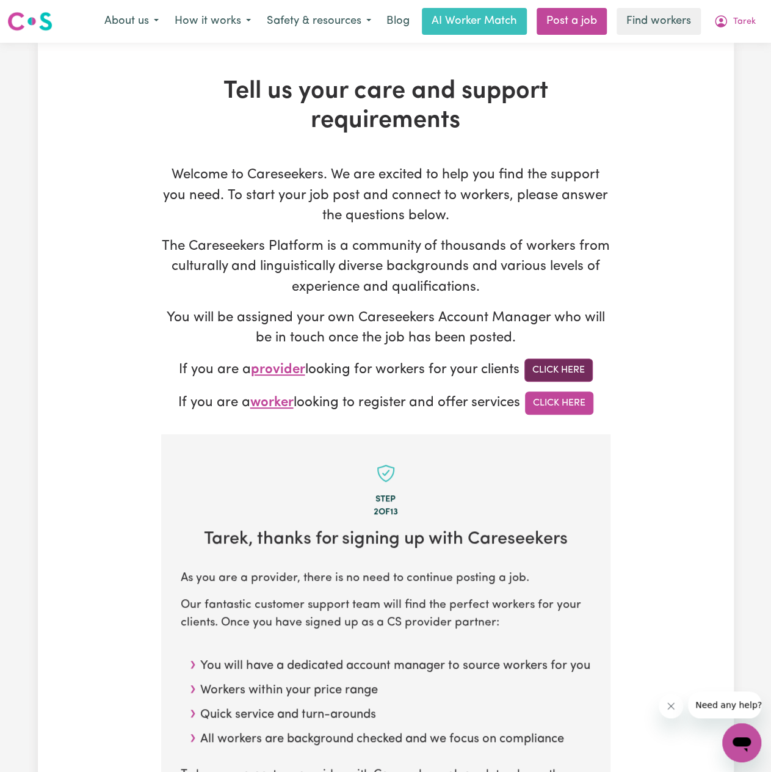
click at [570, 373] on link "Click Here" at bounding box center [559, 369] width 68 height 23
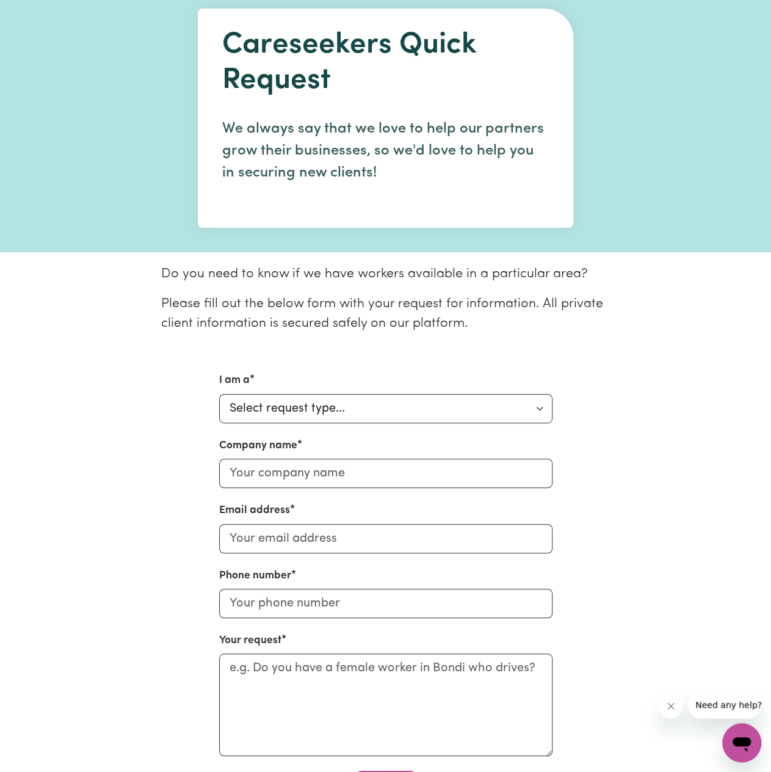
scroll to position [61, 0]
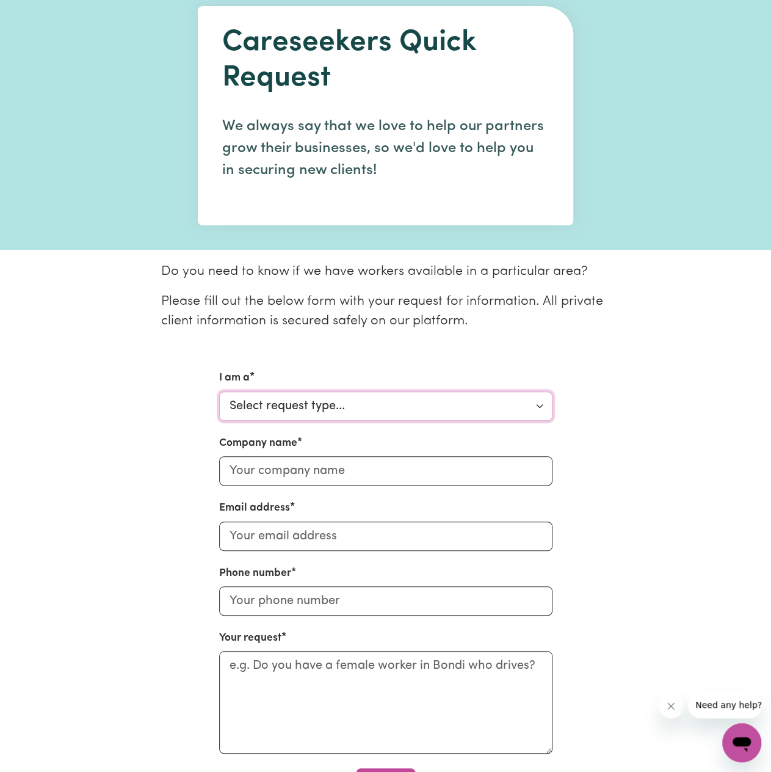
click at [346, 405] on select "Select request type... Individual looking for care and support for myself and m…" at bounding box center [385, 405] width 333 height 29
select select "Organisation"
click at [219, 391] on select "Select request type... Individual looking for care and support for myself and m…" at bounding box center [385, 405] width 333 height 29
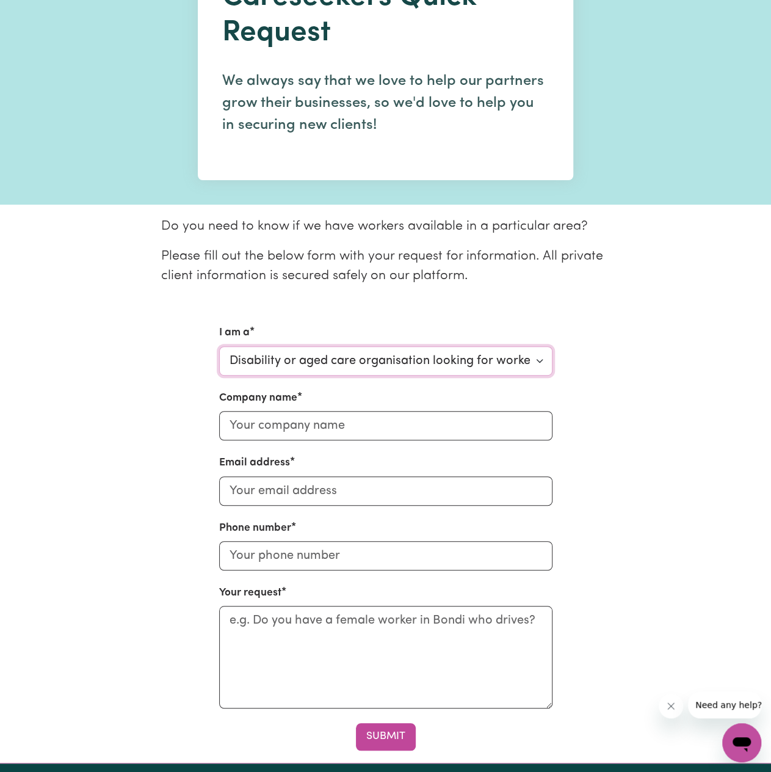
scroll to position [0, 0]
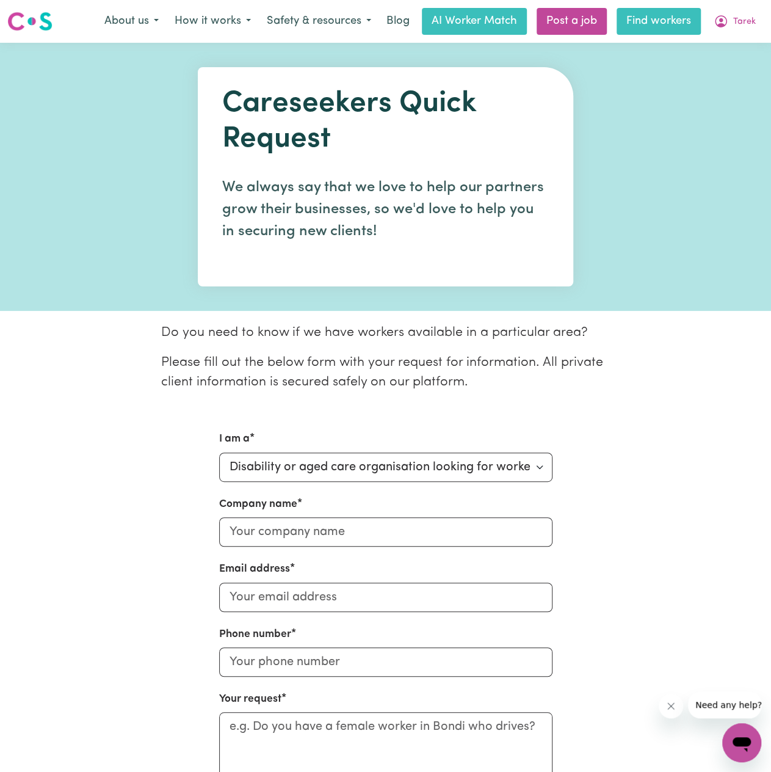
click at [655, 20] on link "Find workers" at bounding box center [659, 21] width 84 height 27
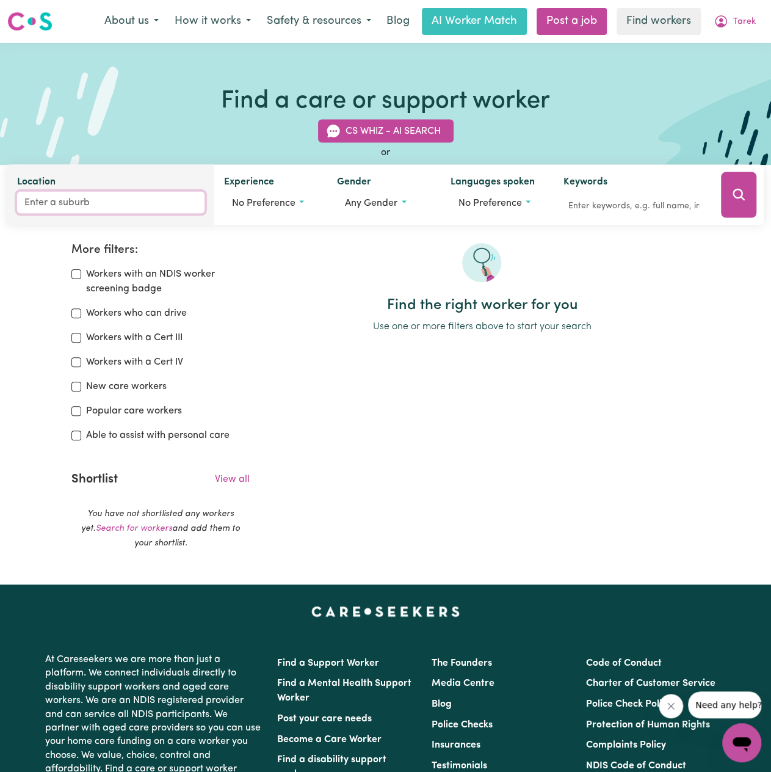
click at [87, 205] on input "Location" at bounding box center [110, 203] width 187 height 22
type input "[PERSON_NAME]"
type input "[PERSON_NAME], [GEOGRAPHIC_DATA], 5607"
type input "brook"
type input "[PERSON_NAME], [GEOGRAPHIC_DATA]"
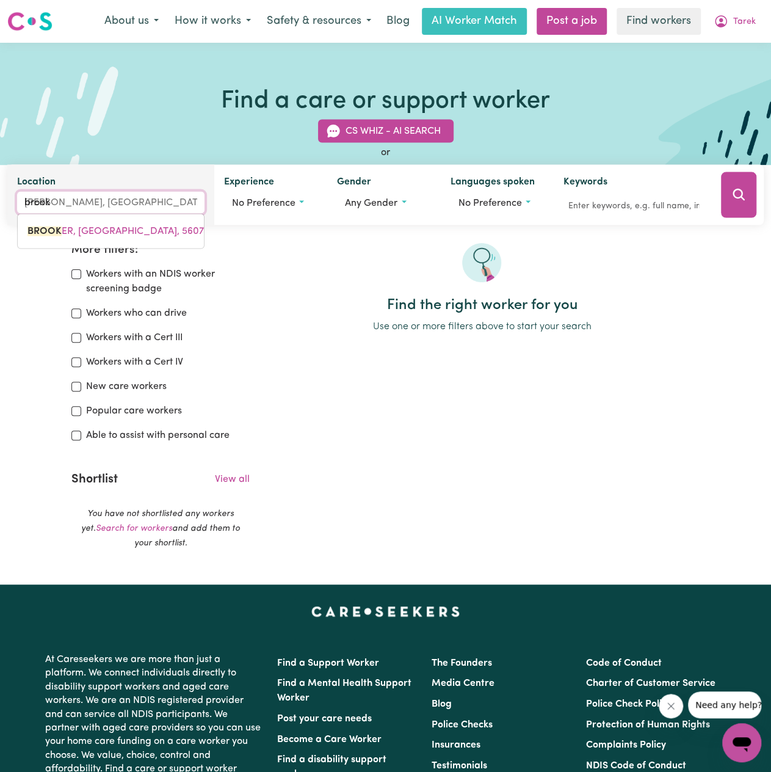
type input "brookv"
type input "brookvale"
type input "[GEOGRAPHIC_DATA], [GEOGRAPHIC_DATA], 2100"
click at [129, 227] on span "[GEOGRAPHIC_DATA] , [GEOGRAPHIC_DATA], 2100" at bounding box center [119, 232] width 184 height 10
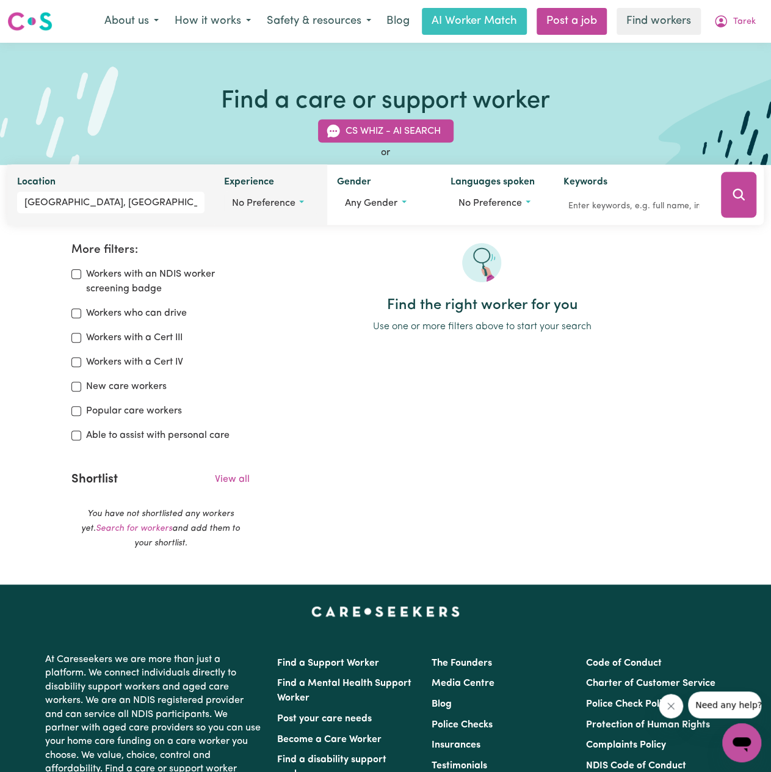
click at [291, 208] on span "No preference" at bounding box center [264, 203] width 64 height 10
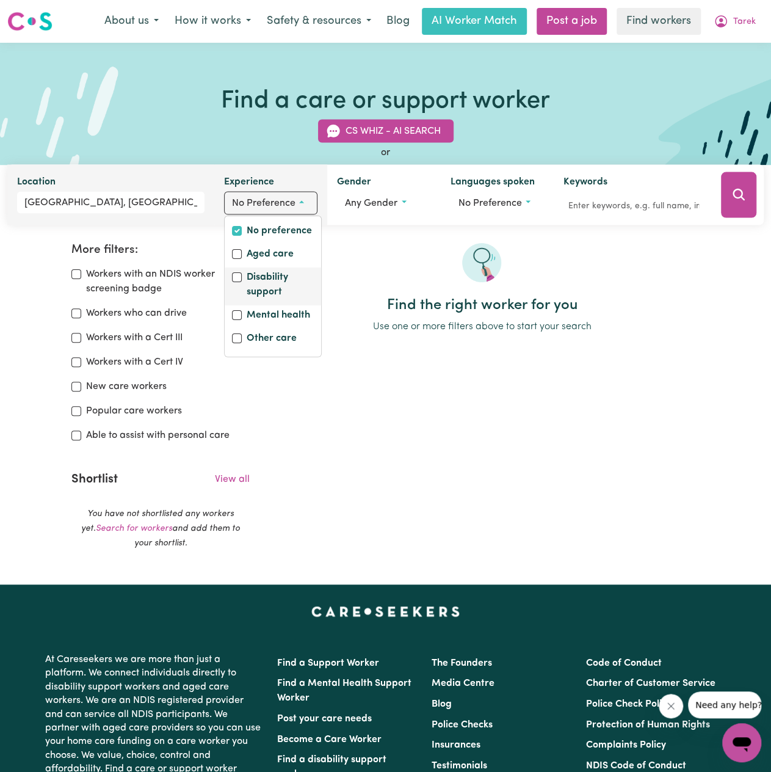
click at [267, 287] on label "Disability support" at bounding box center [280, 286] width 67 height 32
click at [242, 282] on input "Disability support" at bounding box center [237, 277] width 10 height 10
checkbox input "true"
checkbox input "false"
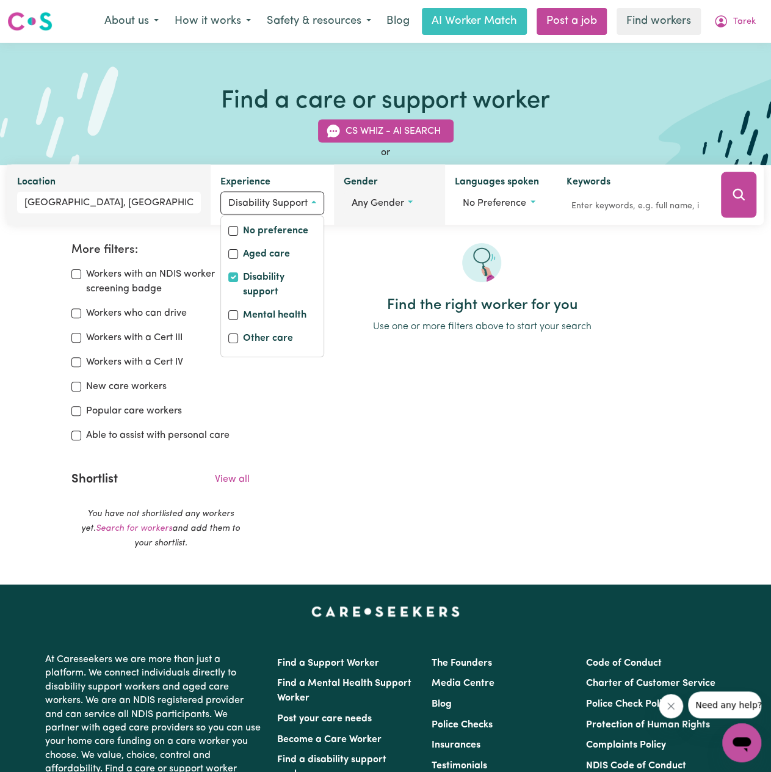
click at [369, 201] on span "Any gender" at bounding box center [378, 203] width 53 height 10
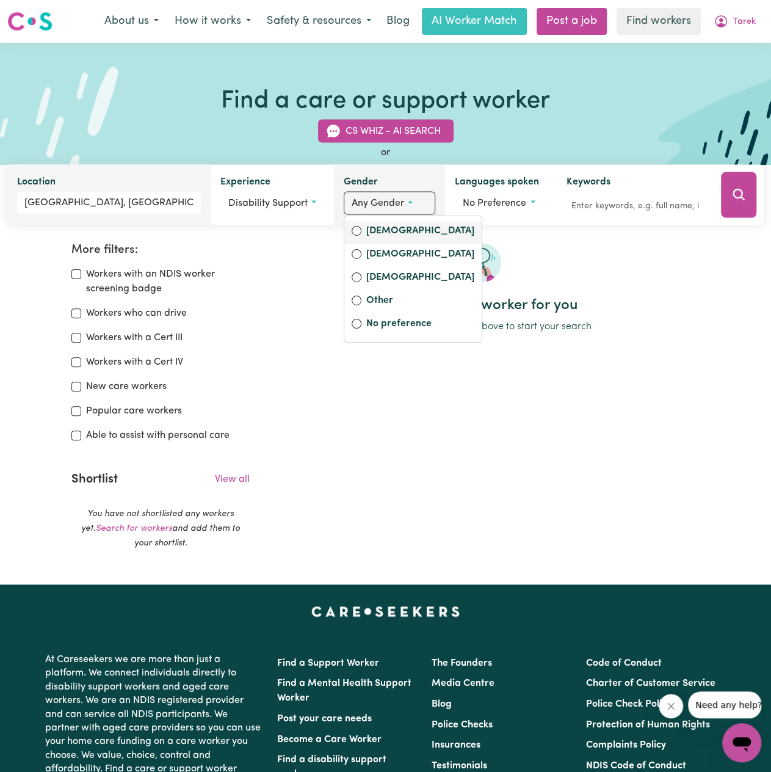
click at [384, 236] on label "[DEMOGRAPHIC_DATA]" at bounding box center [420, 232] width 108 height 17
click at [362, 236] on input "[DEMOGRAPHIC_DATA]" at bounding box center [357, 231] width 10 height 10
radio input "true"
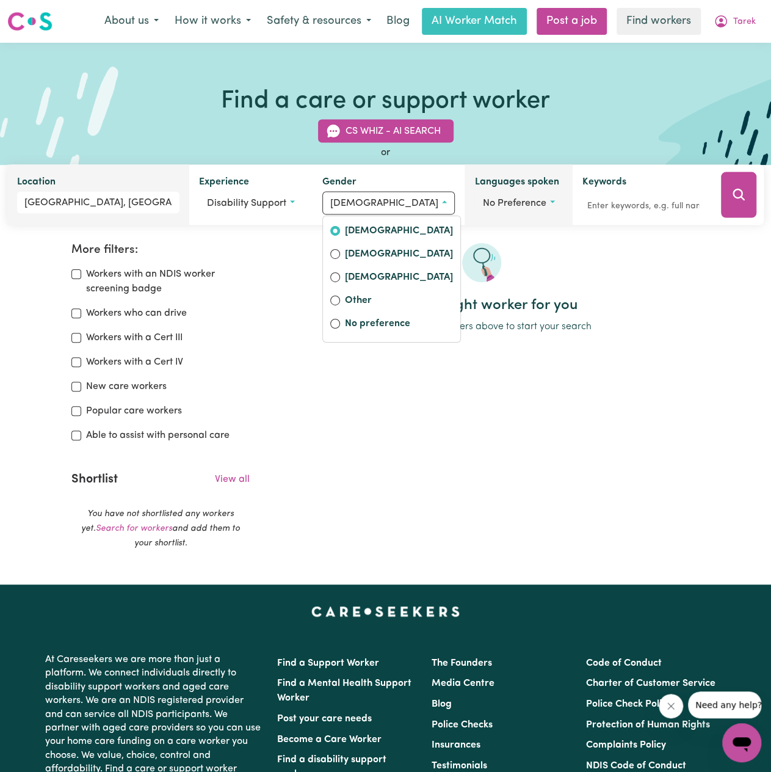
click at [500, 206] on span "No preference" at bounding box center [514, 203] width 64 height 10
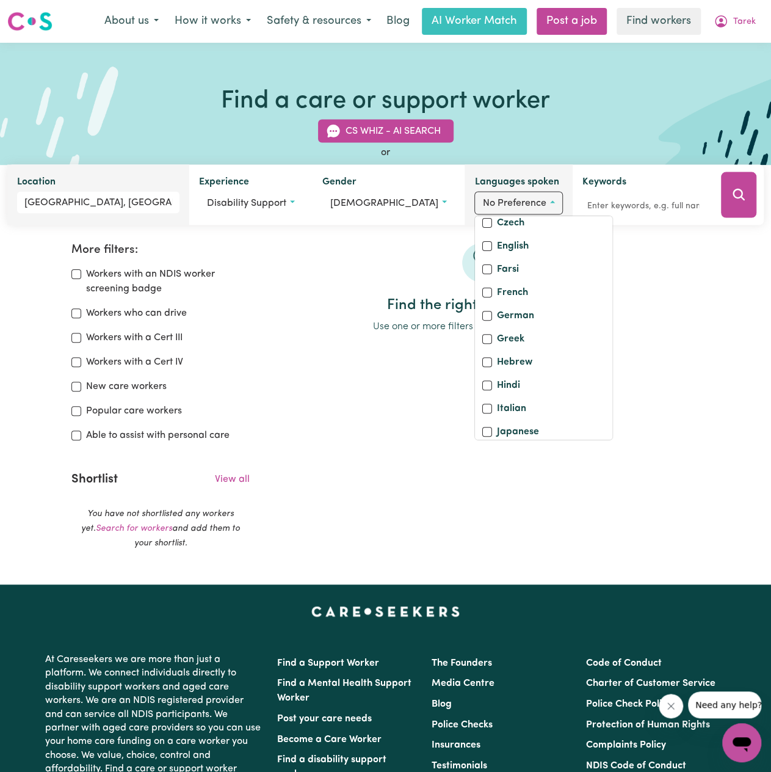
scroll to position [244, 0]
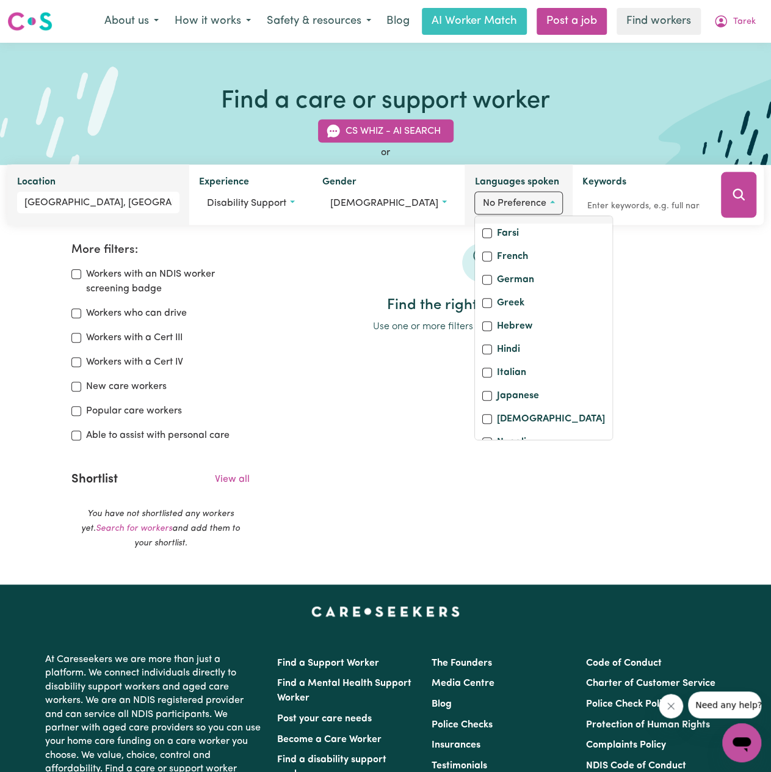
click at [497, 220] on label "English" at bounding box center [513, 211] width 32 height 17
click at [492, 215] on input "English" at bounding box center [487, 210] width 10 height 10
checkbox input "true"
checkbox input "false"
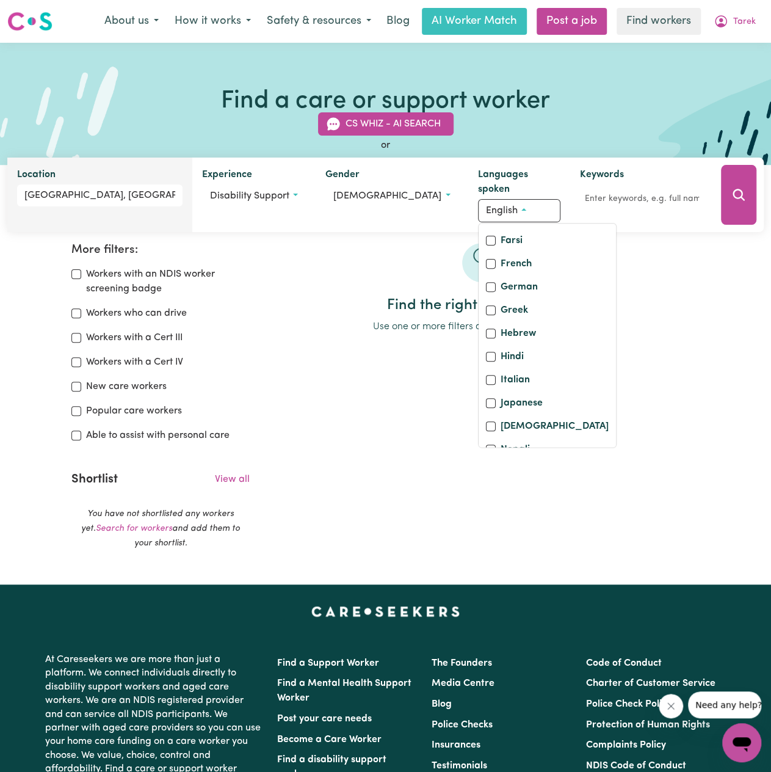
click at [267, 315] on div "Find the right worker for you Use one or more filters above to start your search" at bounding box center [481, 288] width 435 height 91
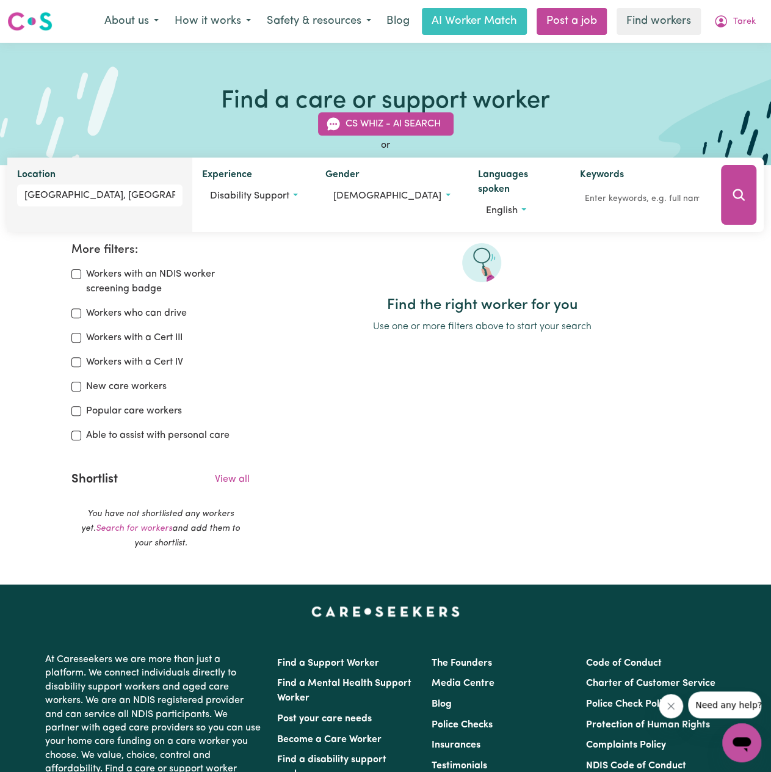
click at [135, 435] on label "Able to assist with personal care" at bounding box center [158, 435] width 144 height 15
click at [81, 435] on input "Able to assist with personal care" at bounding box center [76, 436] width 10 height 10
checkbox input "true"
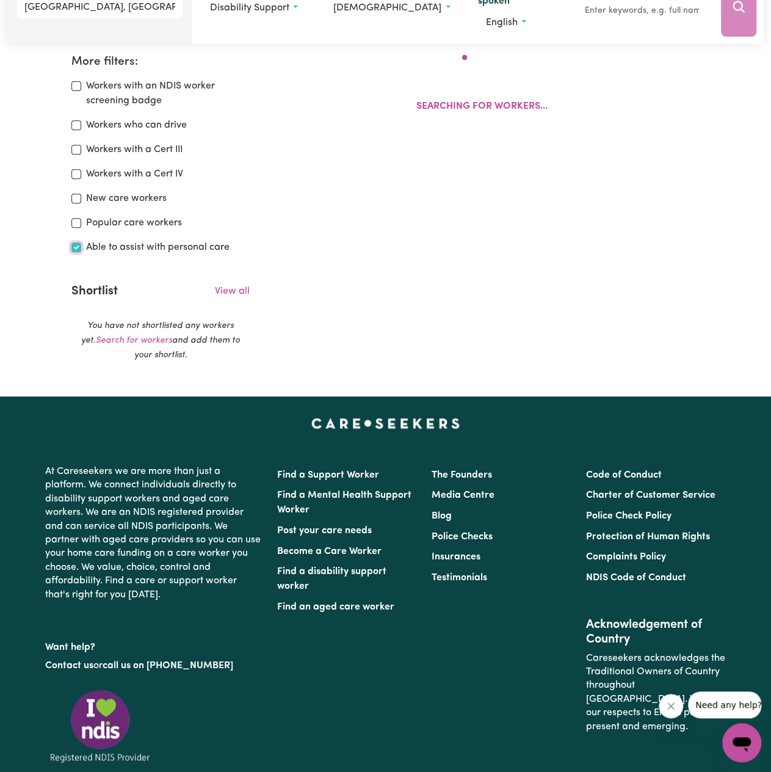
scroll to position [204, 0]
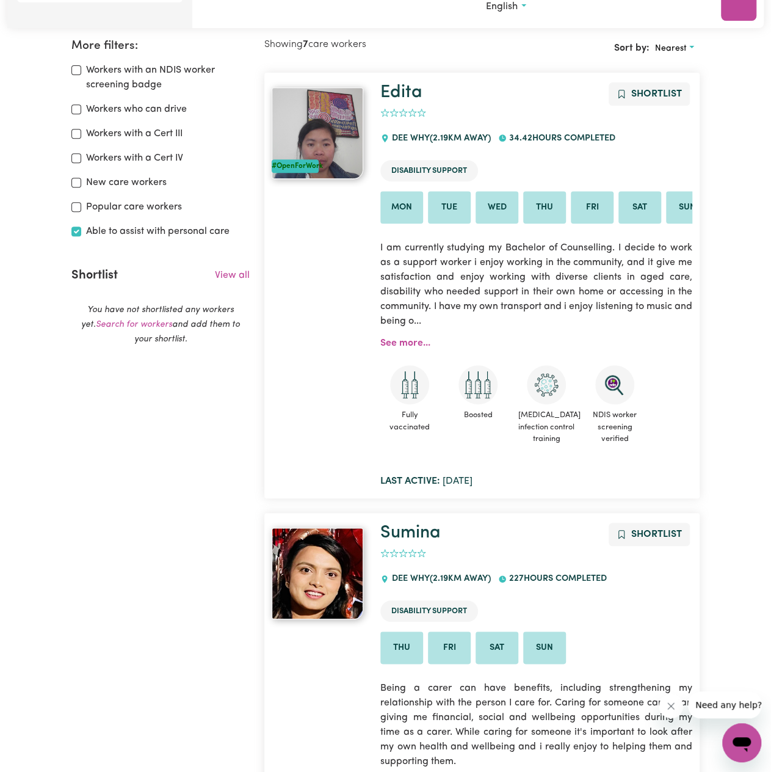
click at [128, 106] on label "Workers who can drive" at bounding box center [136, 109] width 101 height 15
click at [81, 106] on input "Workers who can drive" at bounding box center [76, 109] width 10 height 10
checkbox input "true"
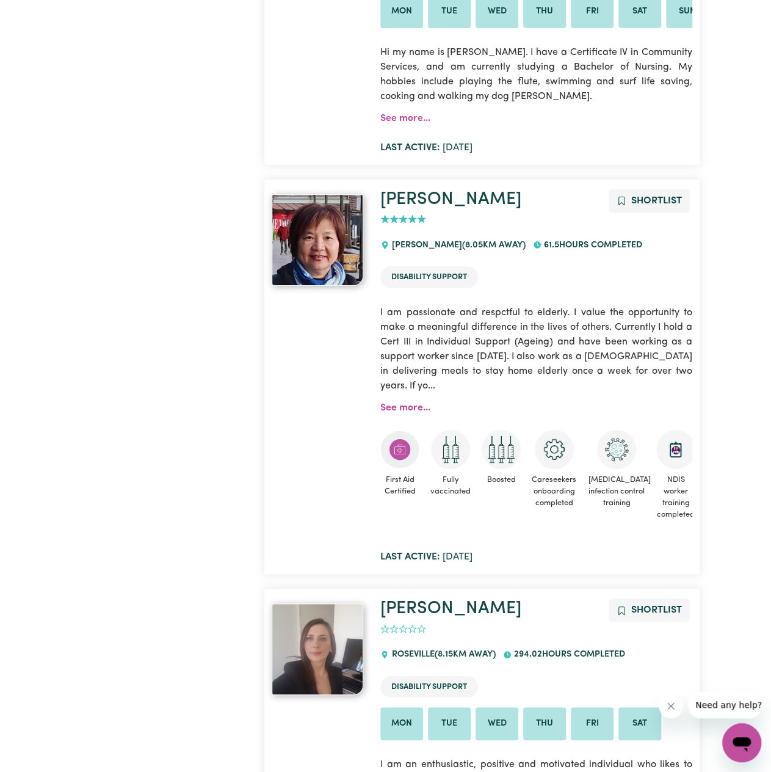
scroll to position [2341, 0]
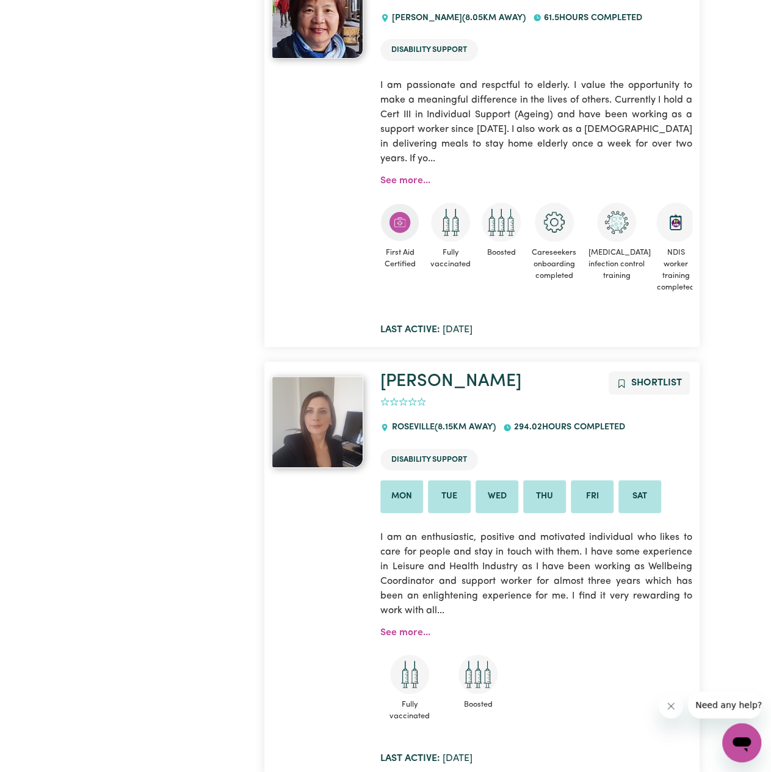
click at [338, 405] on img at bounding box center [318, 422] width 92 height 92
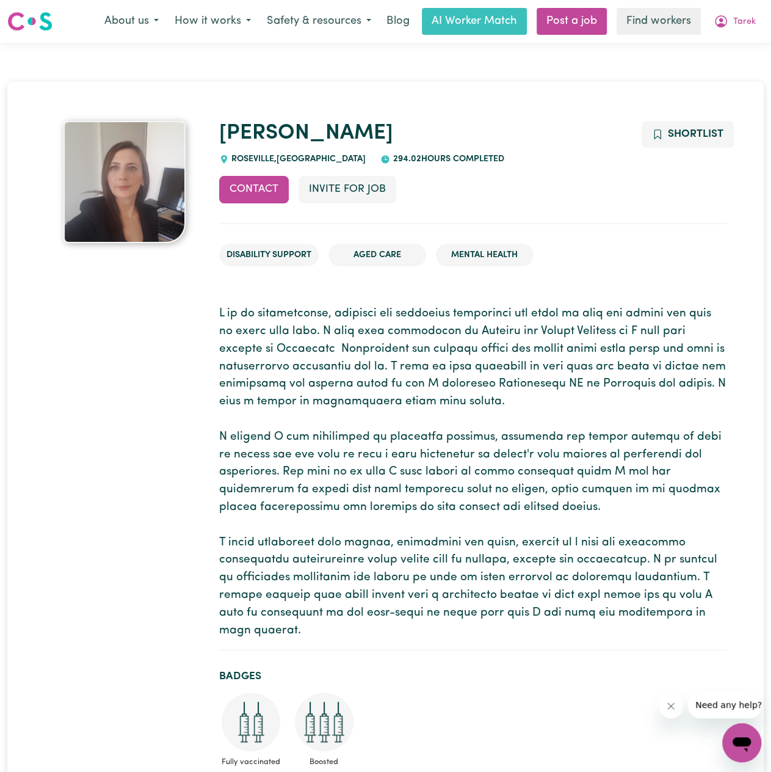
click at [158, 181] on img at bounding box center [125, 182] width 122 height 122
click at [136, 192] on img at bounding box center [125, 182] width 122 height 122
click at [136, 191] on img at bounding box center [125, 182] width 122 height 122
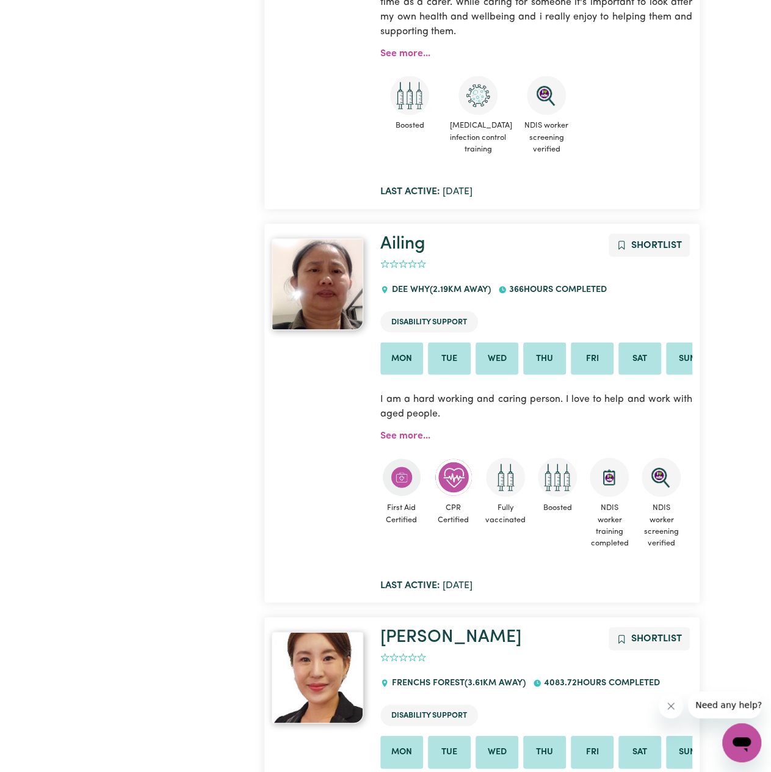
scroll to position [936, 0]
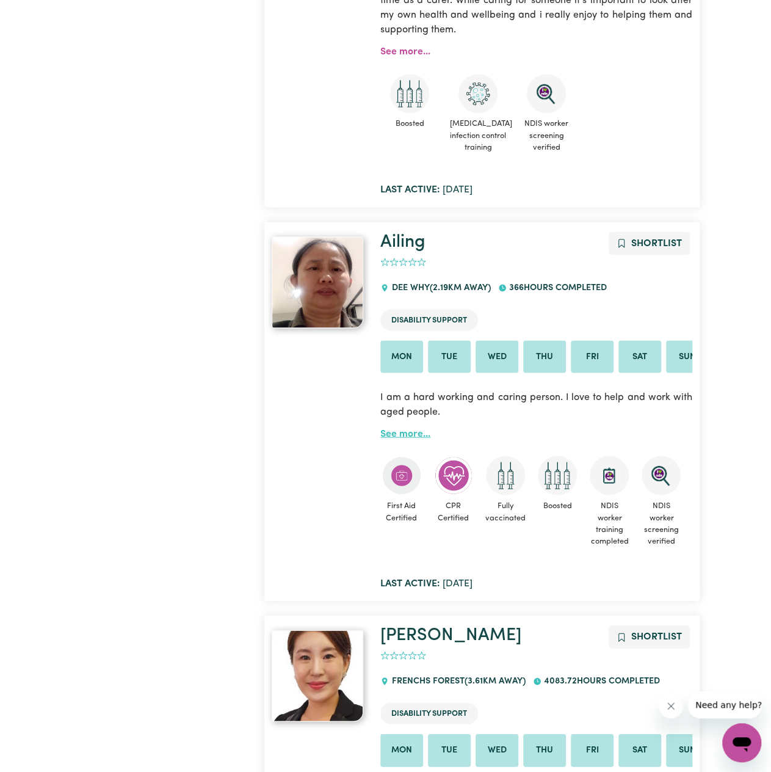
click at [407, 433] on link "See more..." at bounding box center [405, 434] width 50 height 10
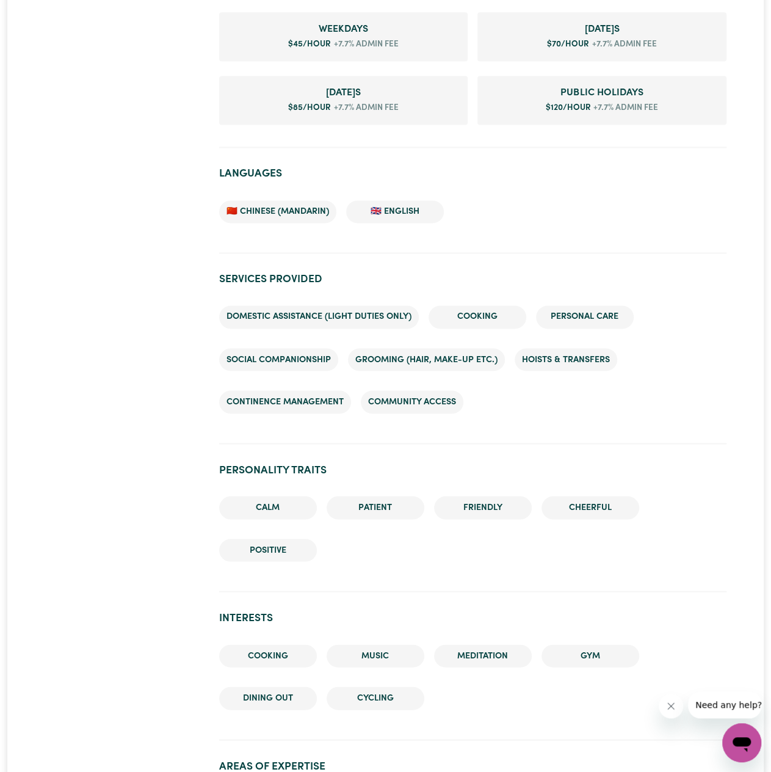
scroll to position [794, 0]
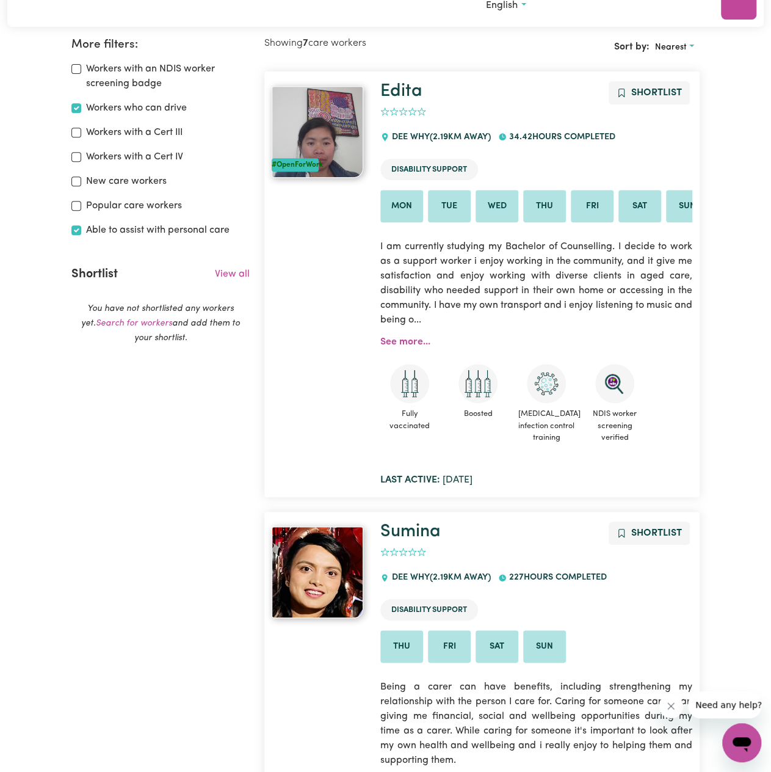
scroll to position [204, 0]
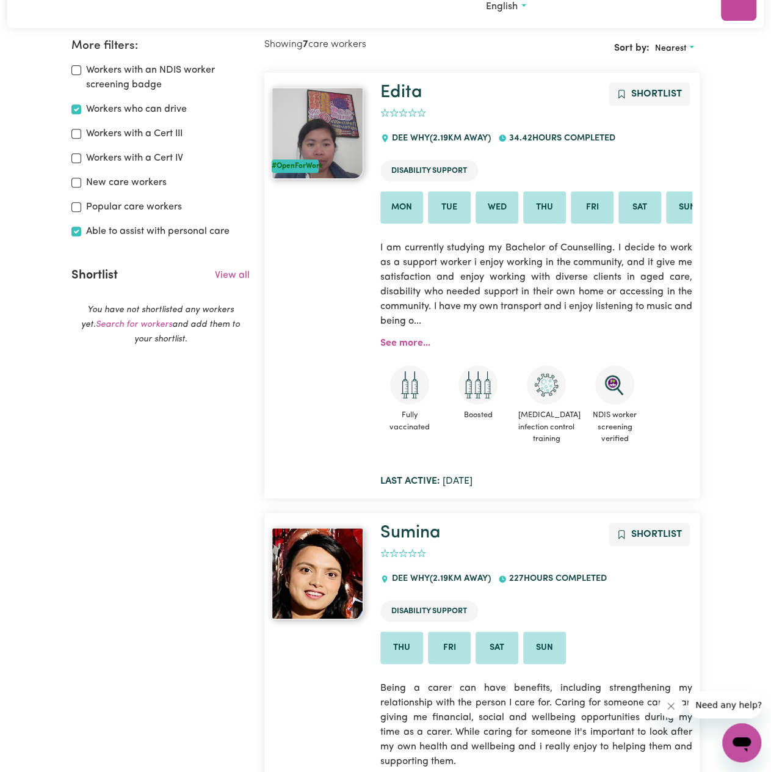
click at [349, 139] on img at bounding box center [318, 133] width 92 height 92
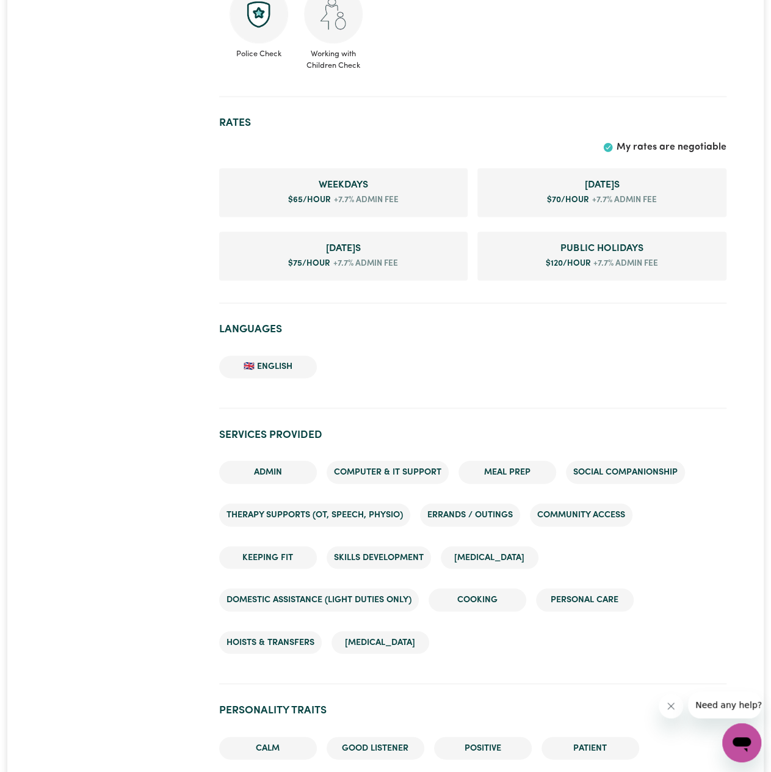
scroll to position [733, 0]
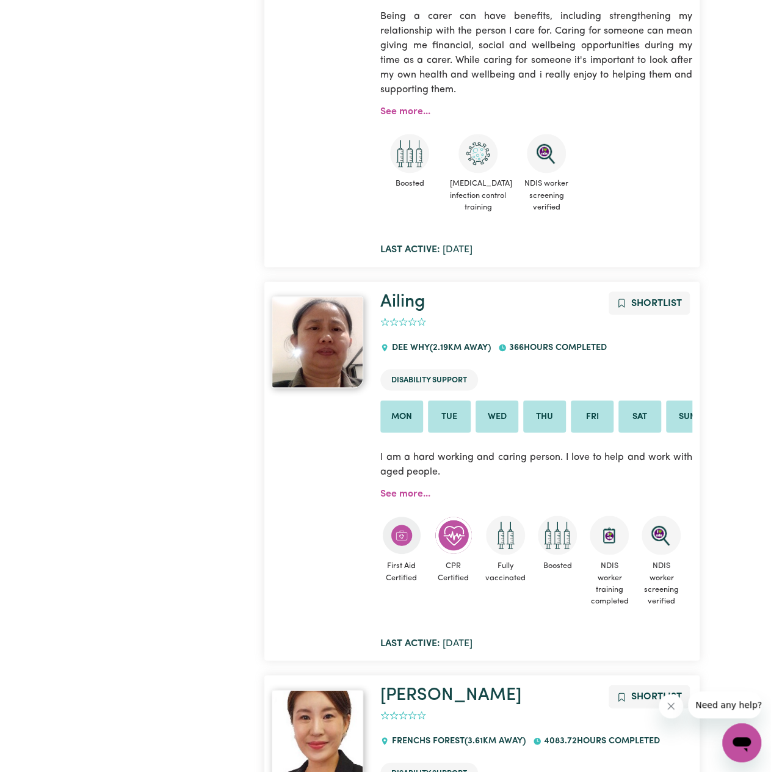
scroll to position [1242, 0]
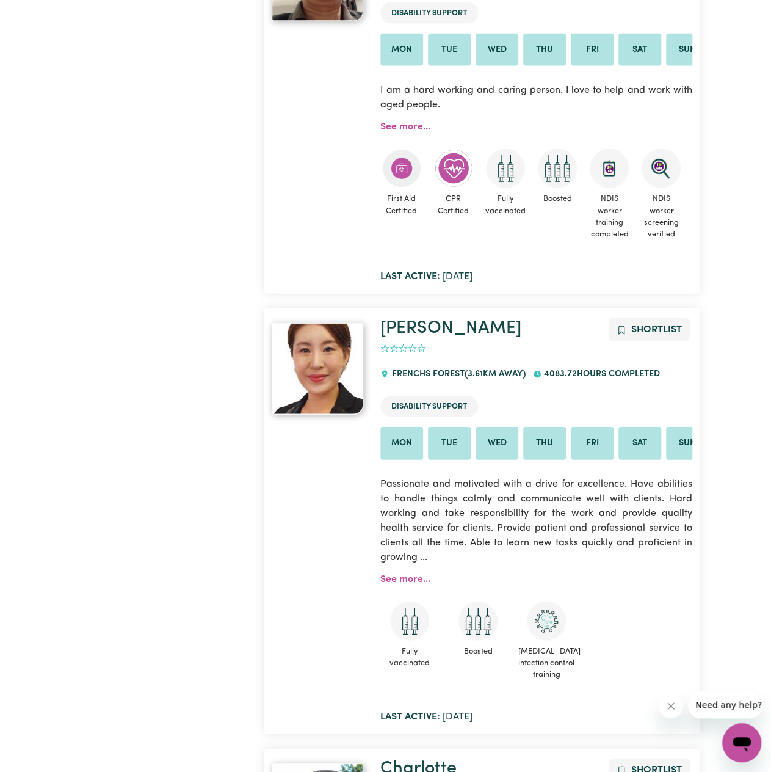
click at [346, 355] on img at bounding box center [318, 369] width 92 height 92
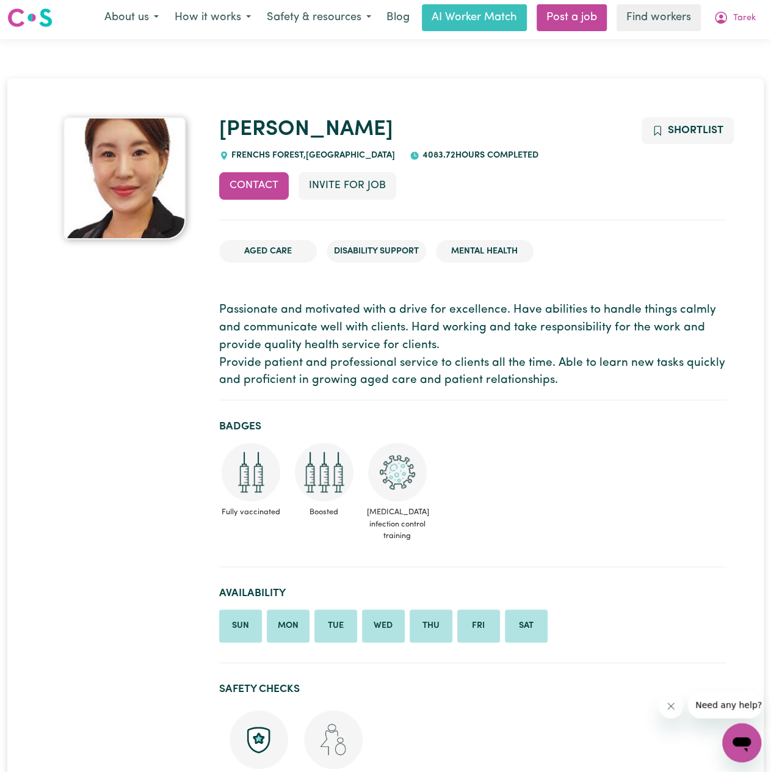
scroll to position [366, 0]
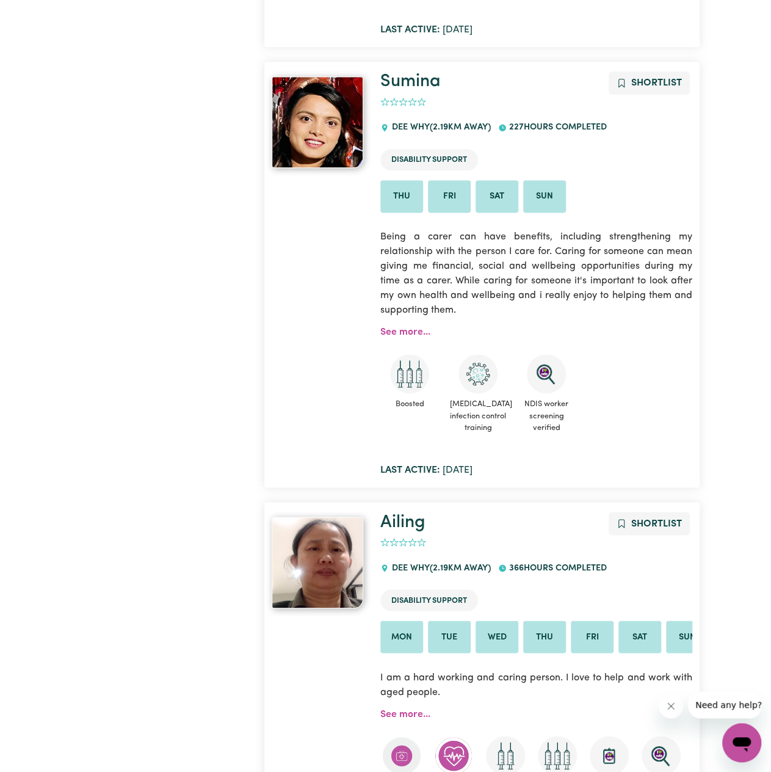
scroll to position [631, 0]
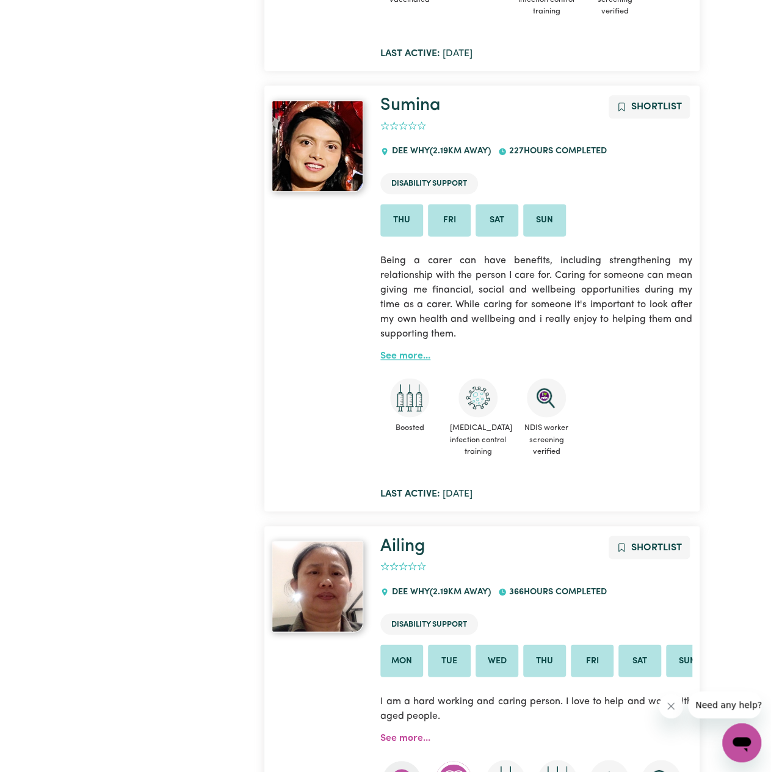
click at [412, 354] on link "See more..." at bounding box center [405, 356] width 50 height 10
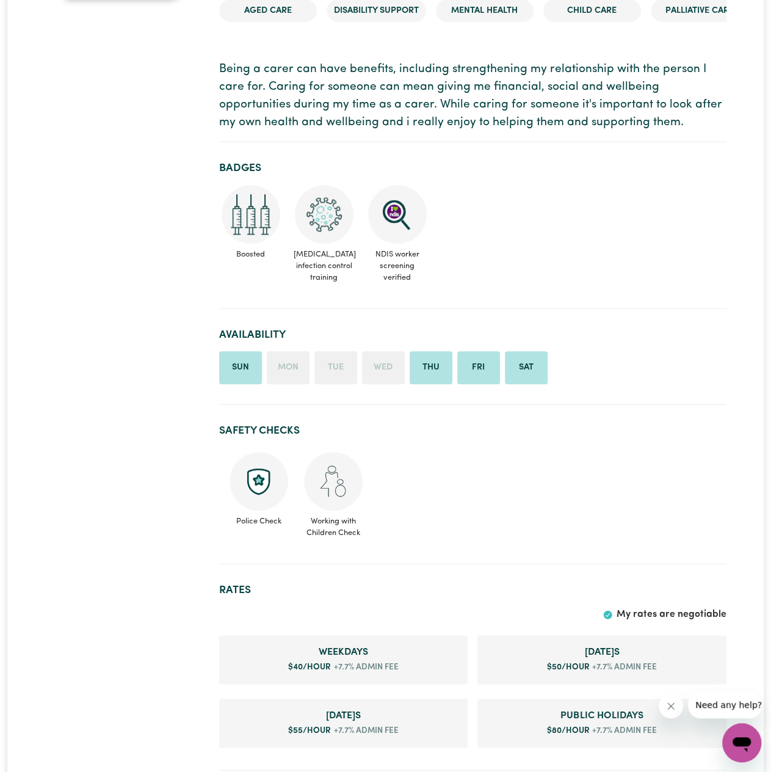
scroll to position [244, 0]
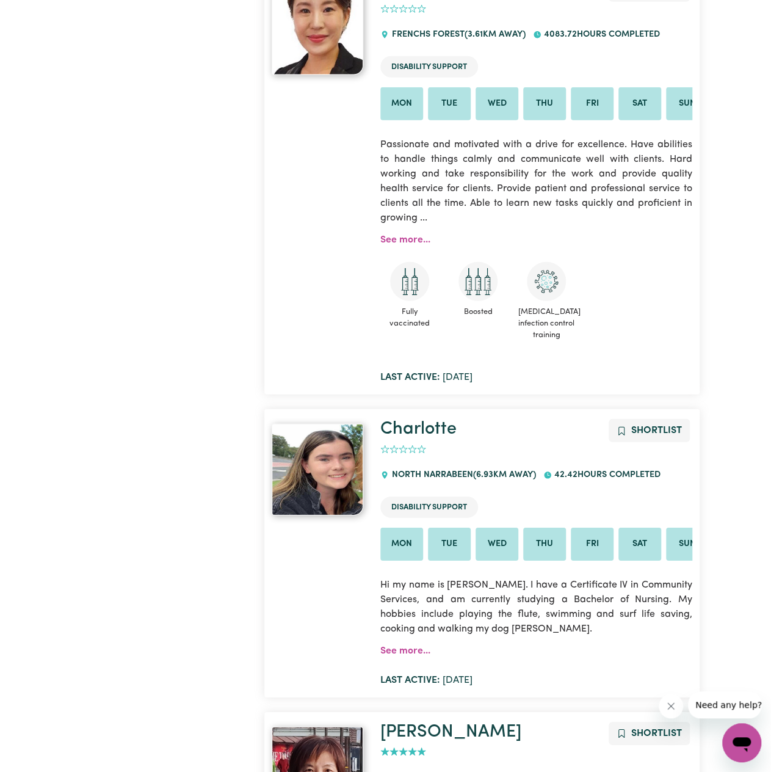
scroll to position [1609, 0]
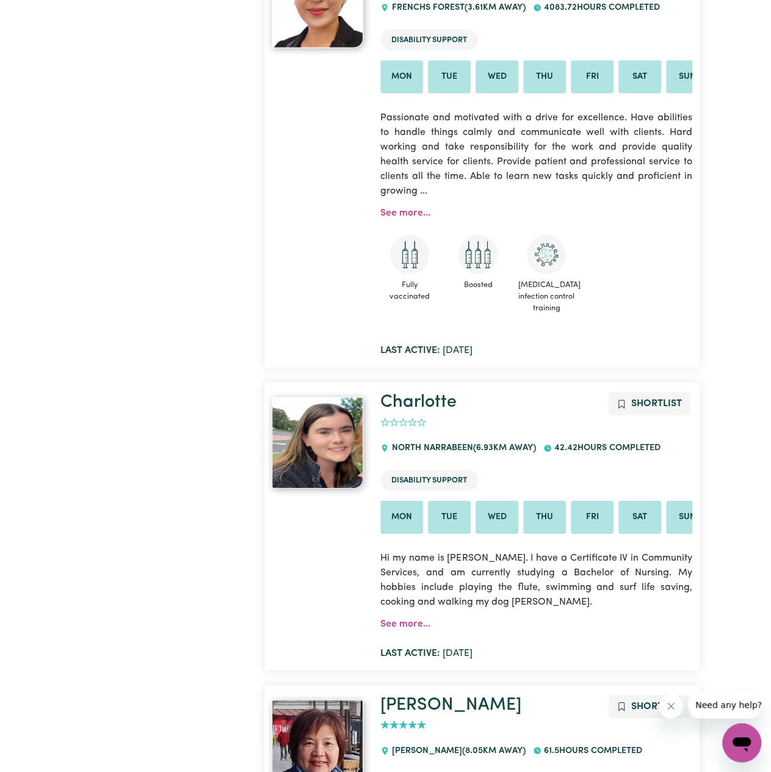
click at [319, 457] on img at bounding box center [318, 443] width 92 height 92
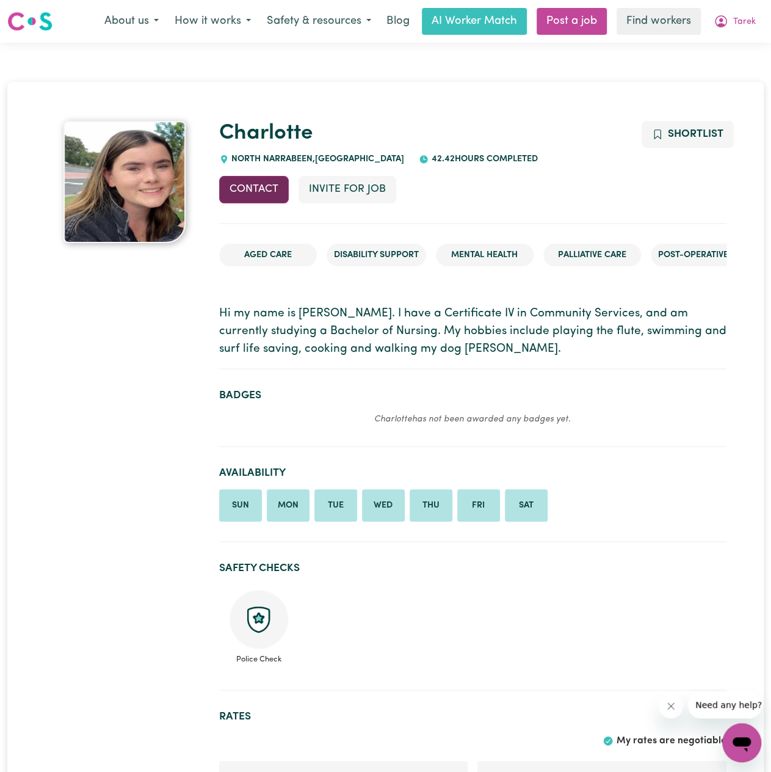
click at [269, 189] on button "Contact" at bounding box center [254, 189] width 70 height 27
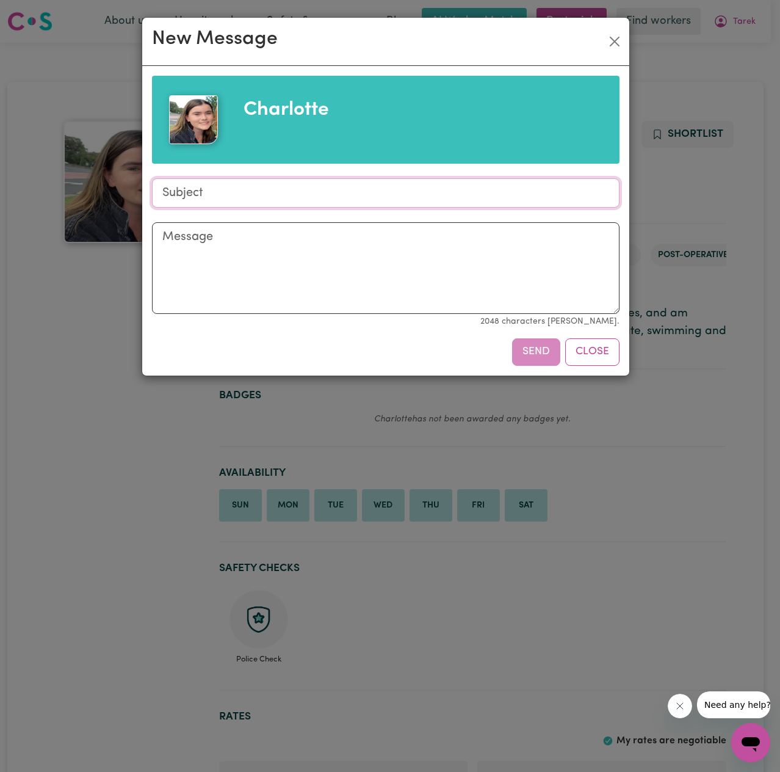
click at [269, 189] on input "Subject" at bounding box center [386, 192] width 468 height 29
type input "Looking for a support worker in [GEOGRAPHIC_DATA]"
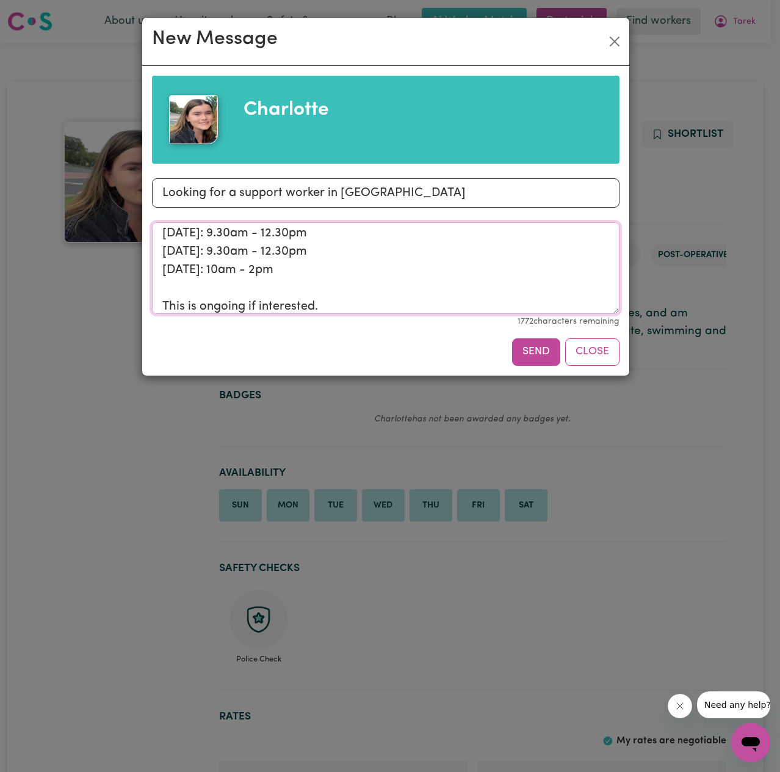
scroll to position [150, 0]
type textarea "Hi [PERSON_NAME], Looking for a support worker for ongoing work in [GEOGRAPHIC_…"
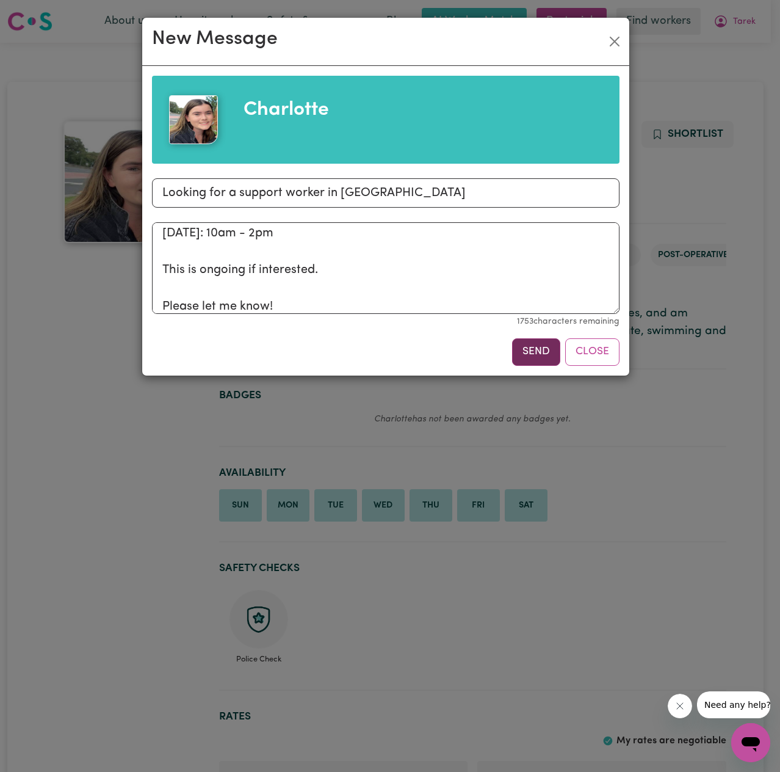
click at [529, 357] on button "Send" at bounding box center [536, 351] width 48 height 27
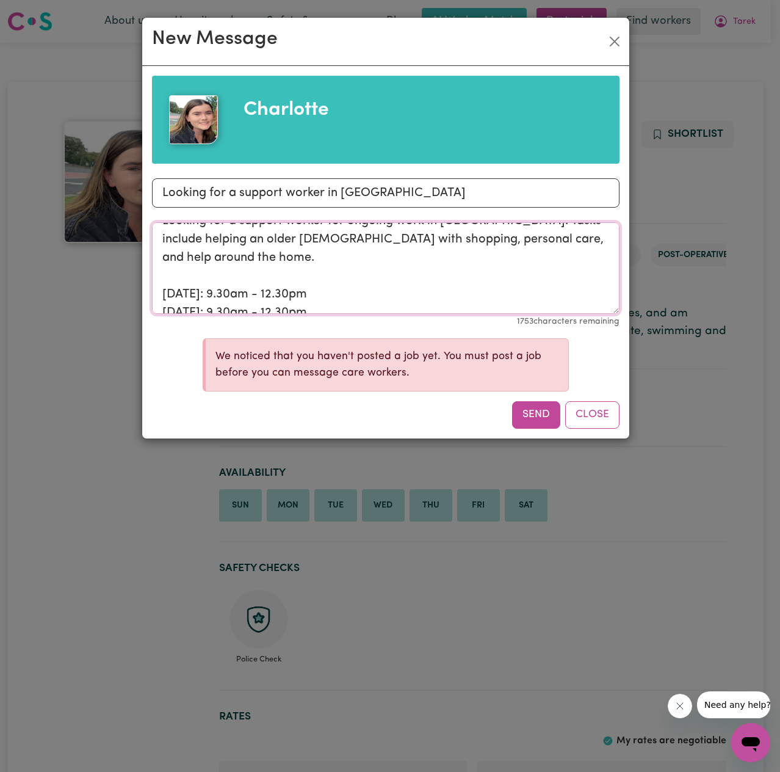
scroll to position [157, 0]
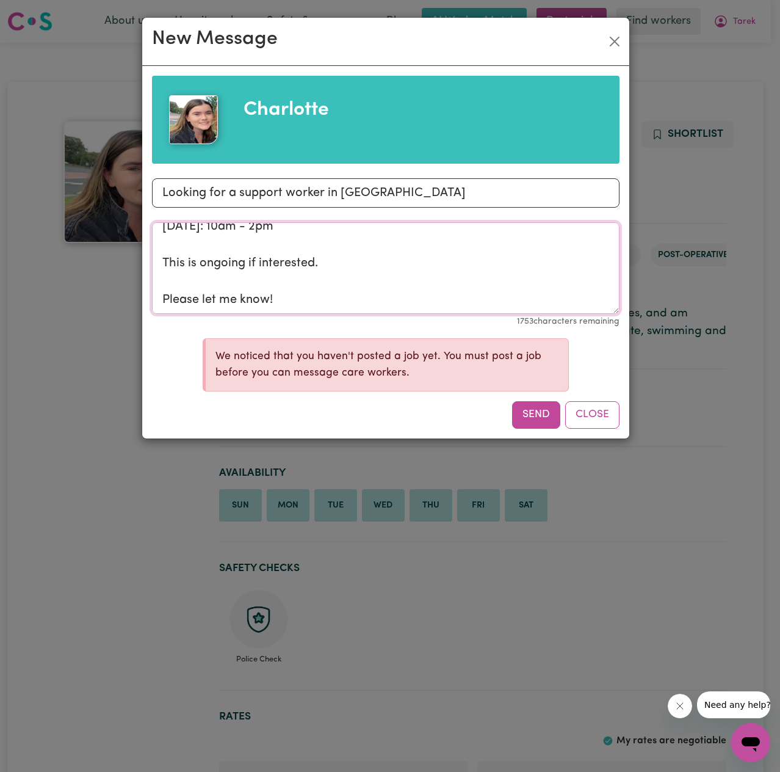
drag, startPoint x: 168, startPoint y: 242, endPoint x: 384, endPoint y: 311, distance: 226.9
click at [296, 293] on textarea "Hi [PERSON_NAME], Looking for a support worker for ongoing work in [GEOGRAPHIC_…" at bounding box center [386, 268] width 468 height 92
click at [587, 406] on button "Close" at bounding box center [592, 414] width 54 height 27
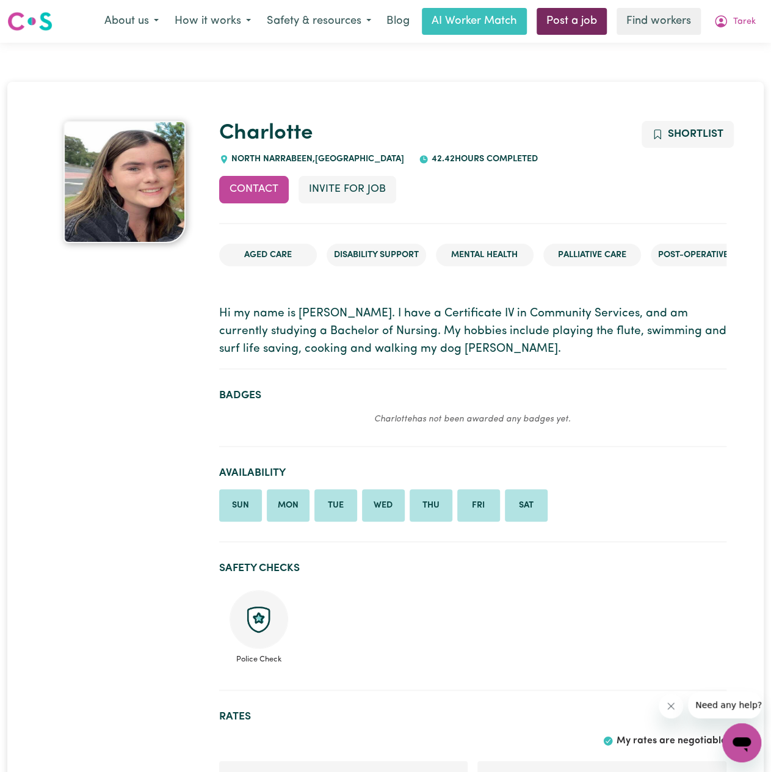
click at [597, 25] on link "Post a job" at bounding box center [572, 21] width 70 height 27
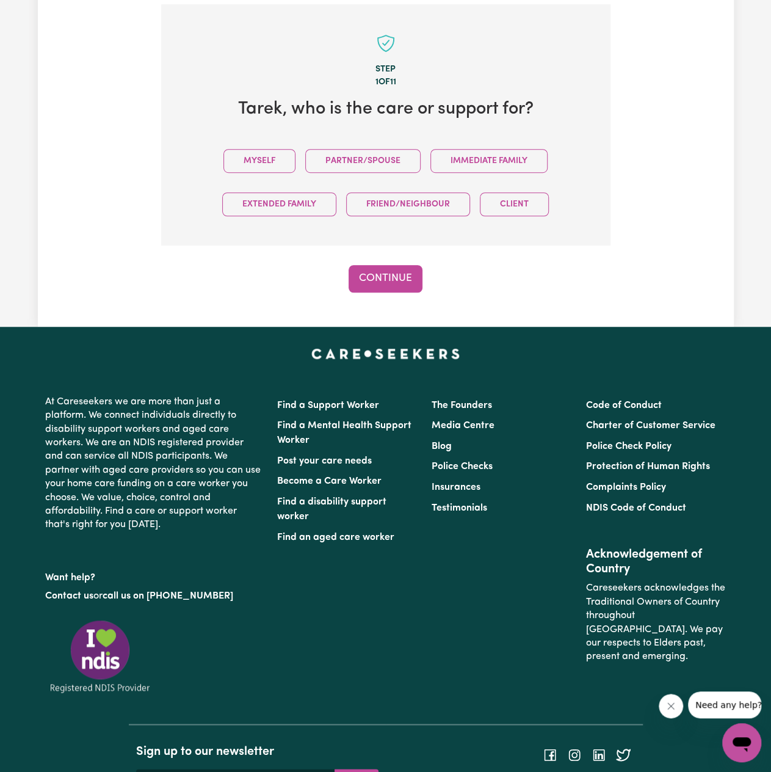
scroll to position [73, 0]
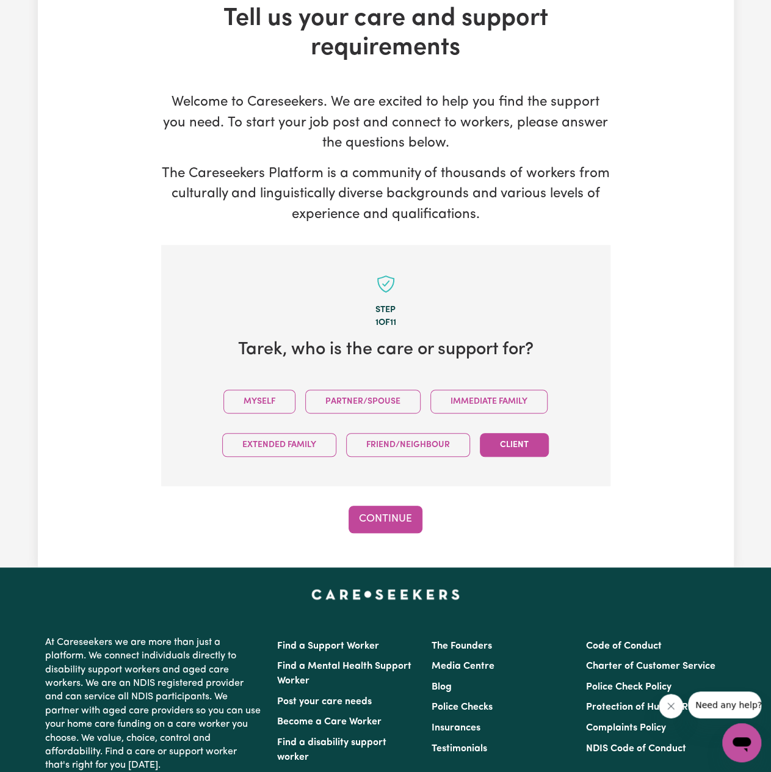
click at [518, 447] on button "Client" at bounding box center [514, 445] width 69 height 24
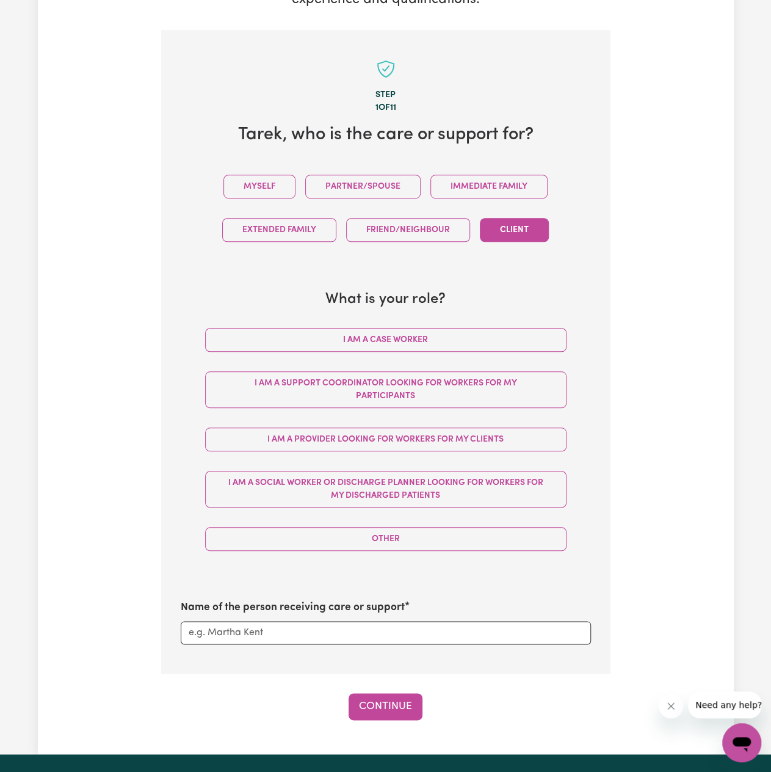
scroll to position [317, 0]
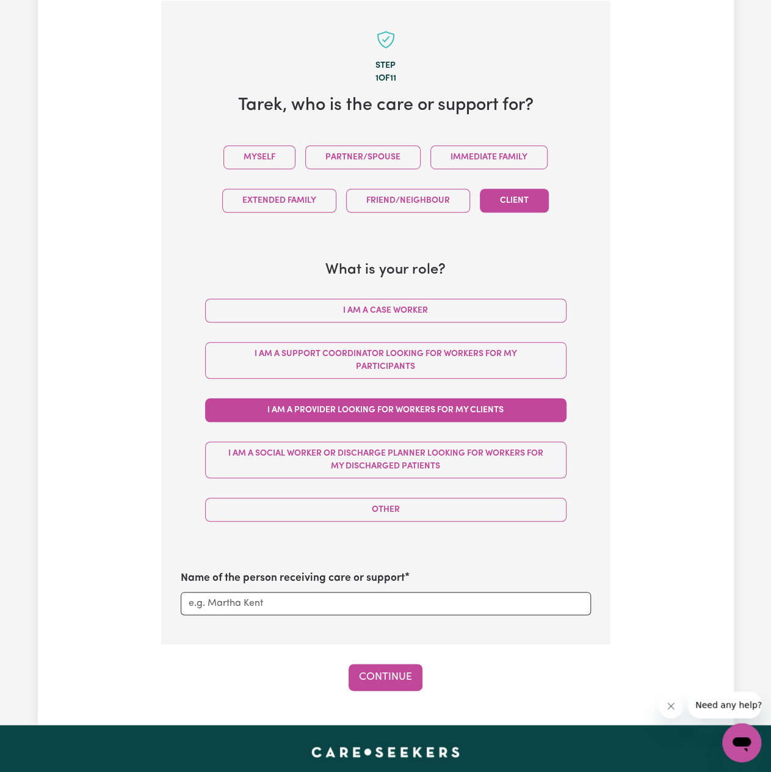
click at [360, 410] on button "I am a Provider looking for workers for my clients" at bounding box center [386, 410] width 362 height 24
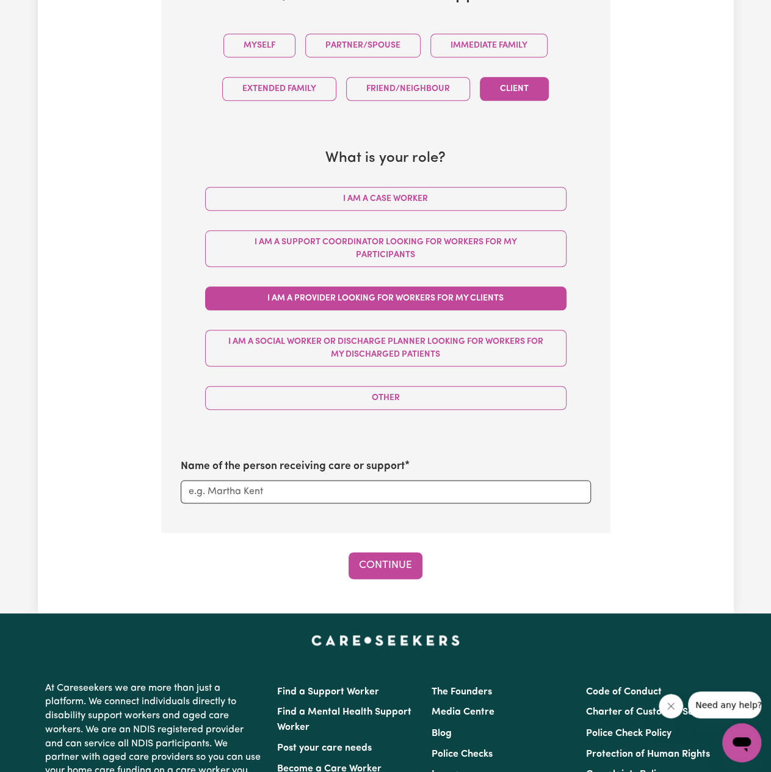
scroll to position [439, 0]
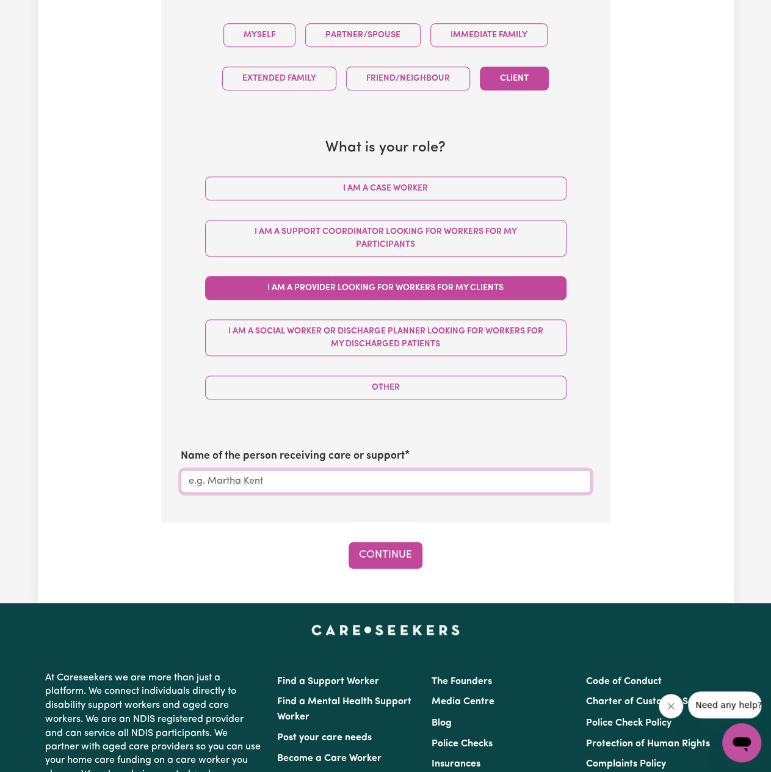
click at [309, 481] on input "Name of the person receiving care or support" at bounding box center [386, 481] width 410 height 23
type input "[PERSON_NAME]"
click at [393, 562] on button "Continue" at bounding box center [386, 555] width 74 height 27
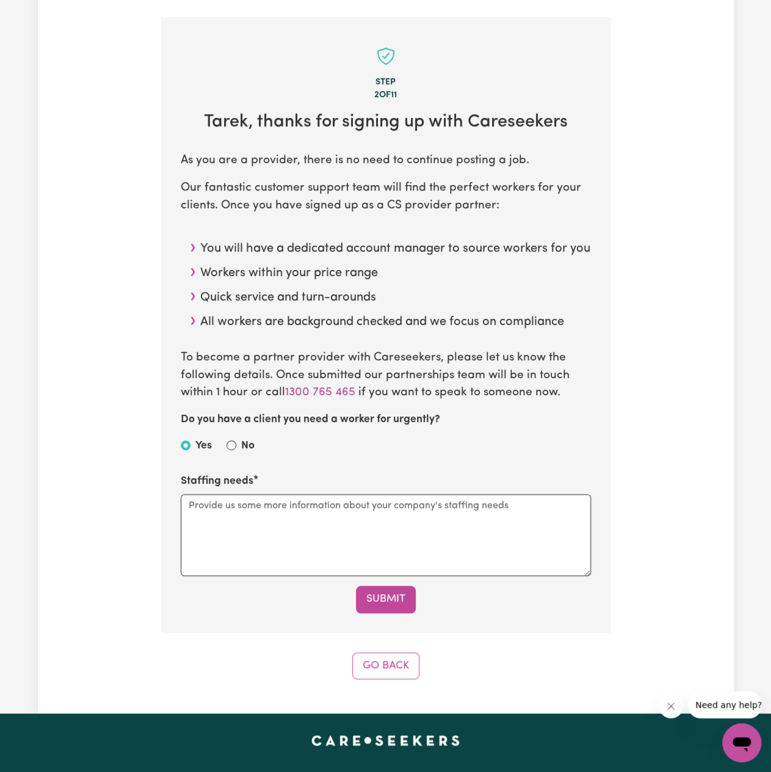
scroll to position [366, 0]
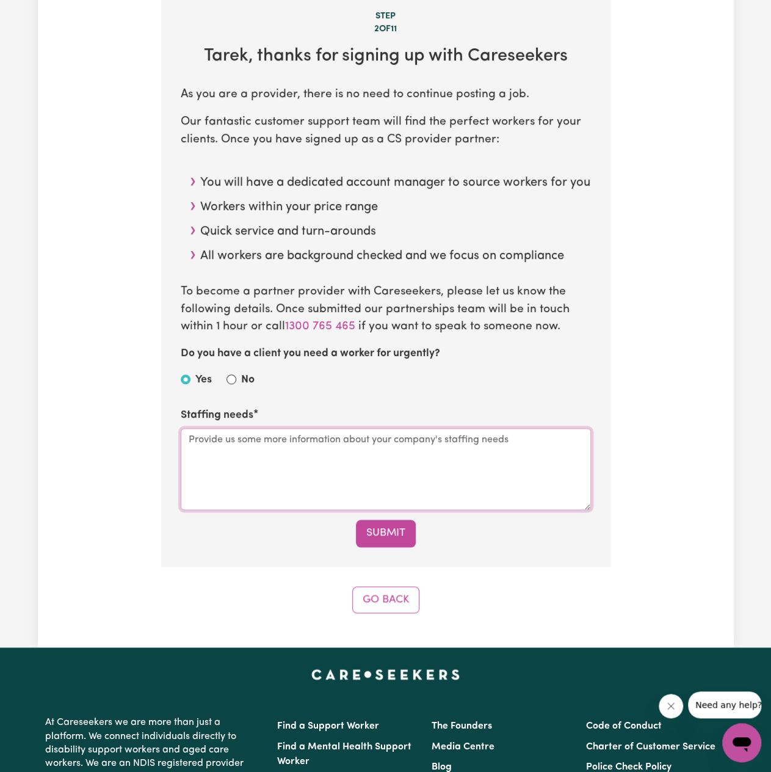
click at [255, 461] on textarea "Staffing needs" at bounding box center [386, 469] width 410 height 82
paste textarea "Hi [PERSON_NAME], Looking for a support worker for ongoing work in [GEOGRAPHIC_…"
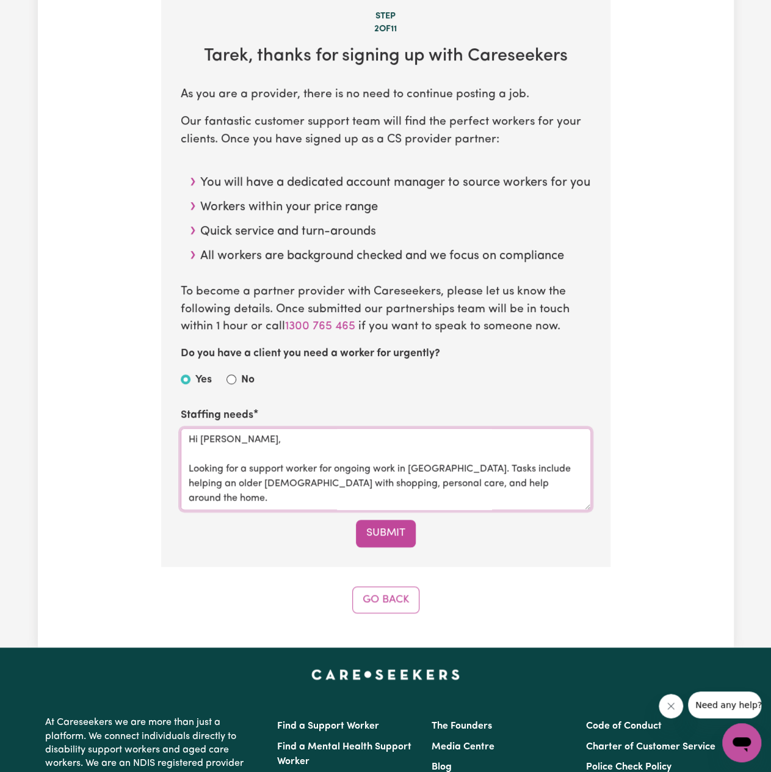
drag, startPoint x: 256, startPoint y: 446, endPoint x: 178, endPoint y: 443, distance: 78.9
click at [178, 443] on section "Step 2 of 11 Tarek , thanks for signing up with Careseekers As you are a provid…" at bounding box center [385, 259] width 449 height 616
drag, startPoint x: 247, startPoint y: 473, endPoint x: 255, endPoint y: 478, distance: 8.5
click at [248, 474] on textarea "Hi Looking for a support worker for ongoing work in [GEOGRAPHIC_DATA]. Tasks in…" at bounding box center [386, 469] width 410 height 82
click at [556, 490] on textarea "Hi Looking for a [DEMOGRAPHIC_DATA] support worker for ongoing work in [GEOGRAP…" at bounding box center [386, 469] width 410 height 82
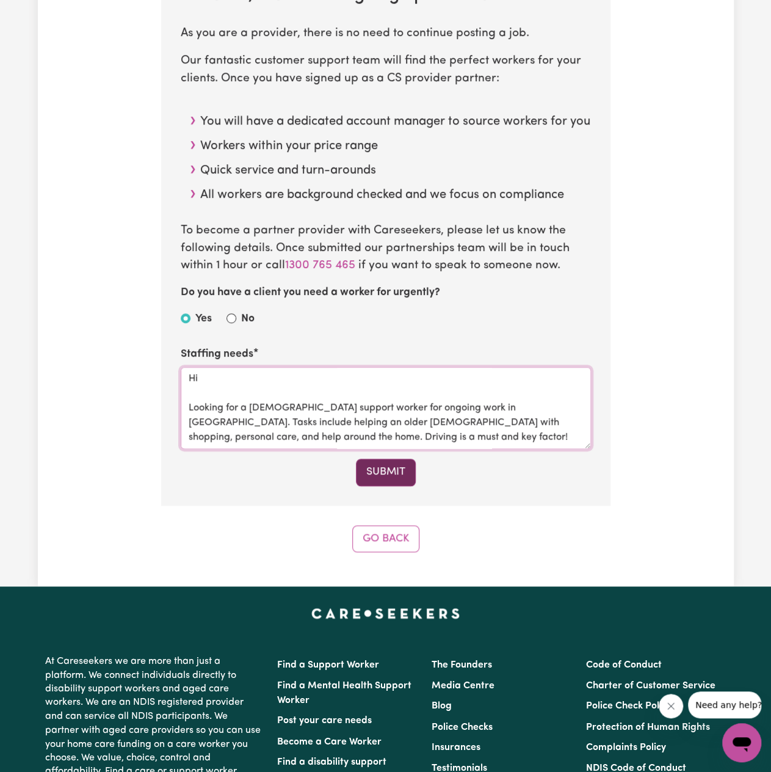
type textarea "Hi Looking for a [DEMOGRAPHIC_DATA] support worker for ongoing work in [GEOGRAP…"
click at [408, 485] on button "Submit" at bounding box center [386, 472] width 60 height 27
